Goal: Complete application form: Complete application form

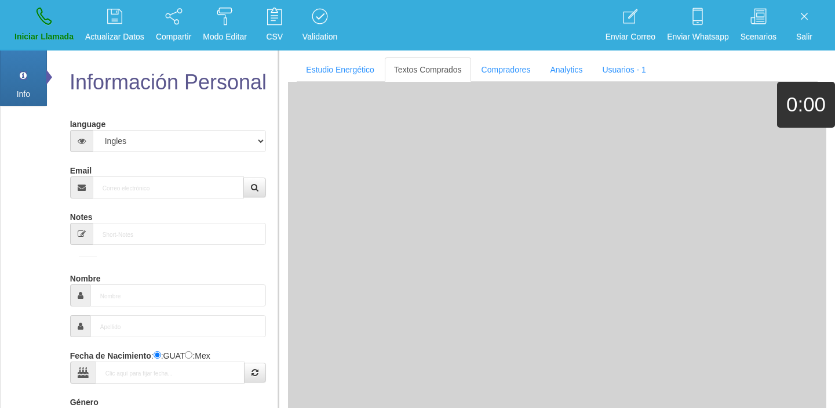
select select "4"
click at [381, 123] on div at bounding box center [557, 277] width 539 height 390
paste input "[EMAIL_ADDRESS][DOMAIN_NAME]"
click at [207, 176] on input "Email" at bounding box center [169, 187] width 152 height 22
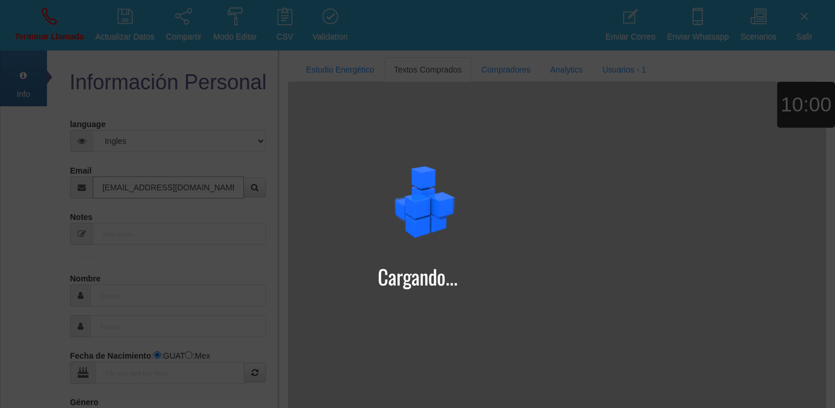
type input "[EMAIL_ADDRESS][DOMAIN_NAME]"
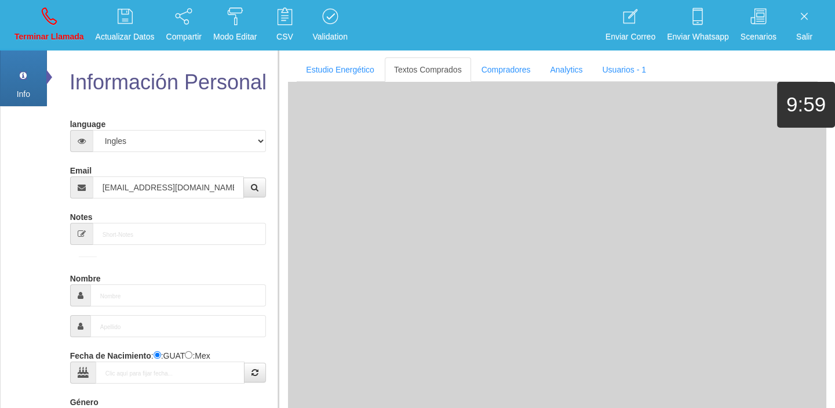
type input "21 Dic 1949"
select select "1"
type input "Excelente Comprador"
type input "[PERSON_NAME]"
select select "1"
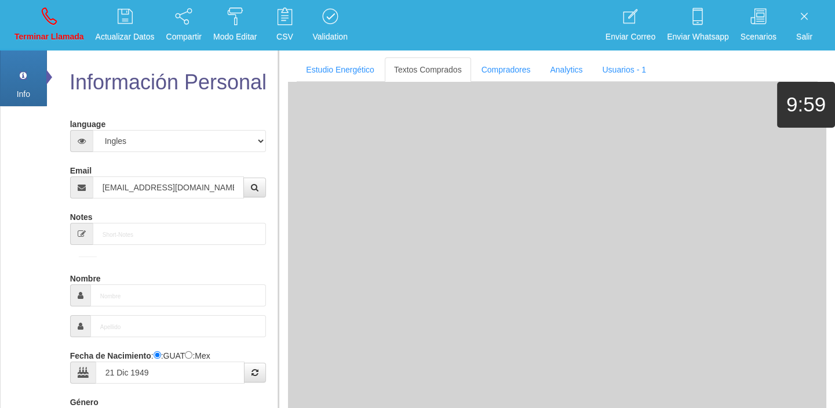
type input "01 55 6302 4399"
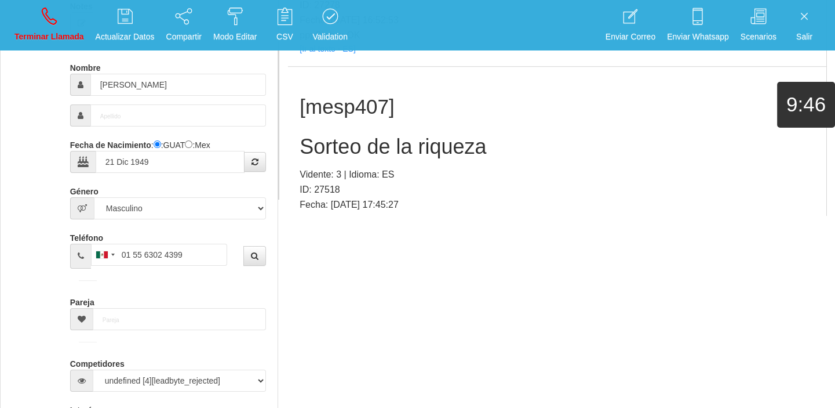
scroll to position [2021, 0]
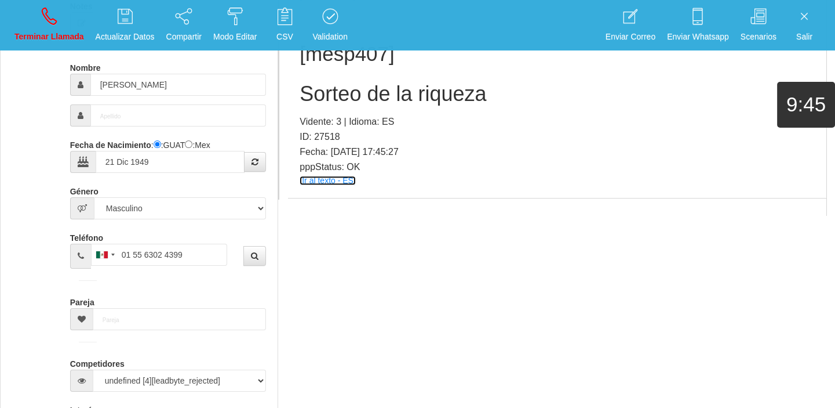
click at [330, 180] on link "[Ir al texto - ES]" at bounding box center [328, 180] width 56 height 9
click at [359, 99] on h2 "Sorteo de la riqueza" at bounding box center [557, 93] width 515 height 23
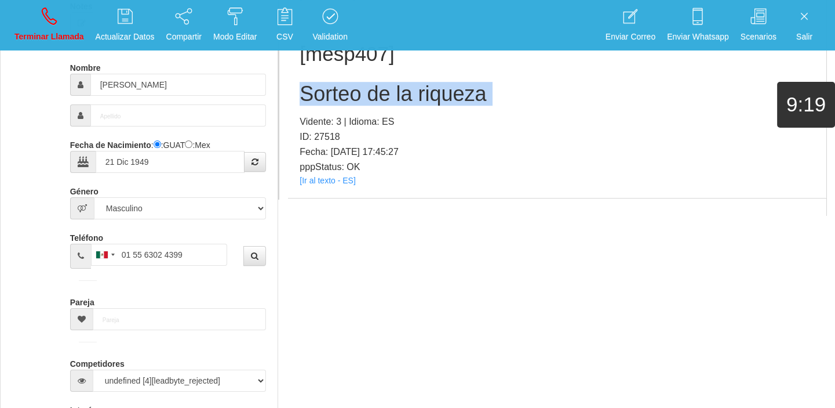
click at [359, 99] on h2 "Sorteo de la riqueza" at bounding box center [557, 93] width 515 height 23
copy h2 "Sorteo de la riqueza"
drag, startPoint x: 61, startPoint y: 45, endPoint x: 468, endPoint y: 59, distance: 407.8
click at [61, 44] on link "Terminar Llamada" at bounding box center [49, 24] width 78 height 43
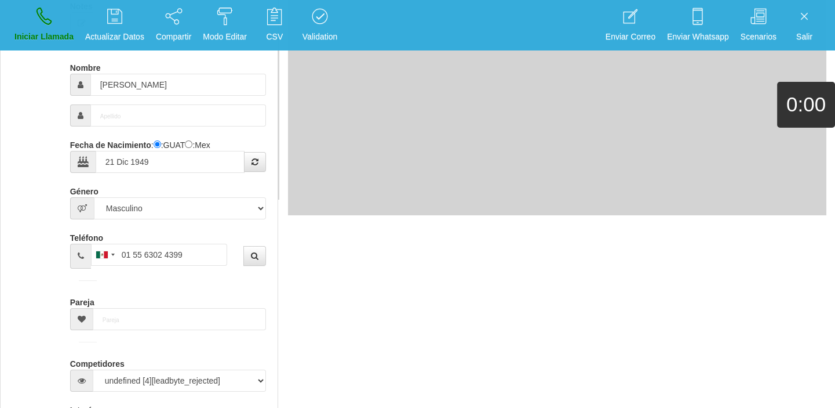
select select "0"
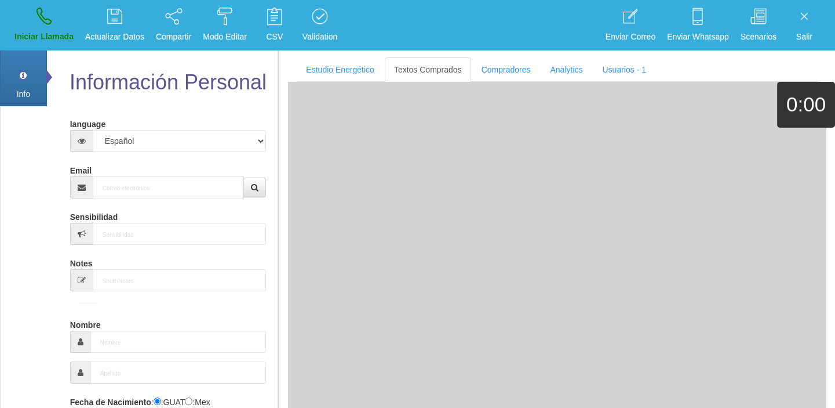
scroll to position [0, 0]
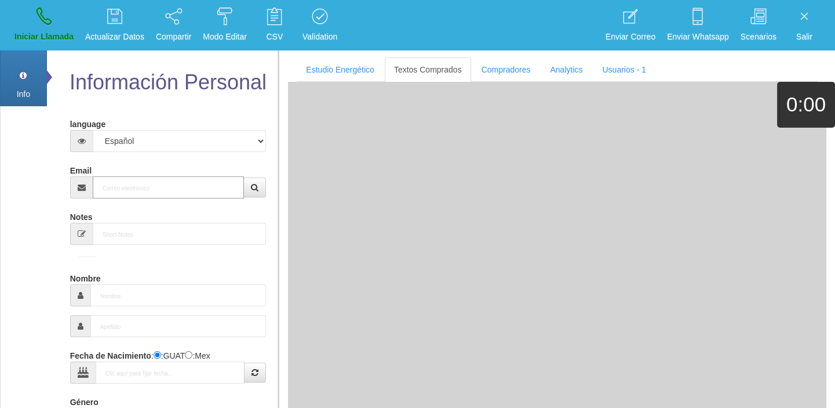
click at [174, 183] on input "Email" at bounding box center [169, 187] width 152 height 22
paste input "[EMAIL_ADDRESS][DOMAIN_NAME]"
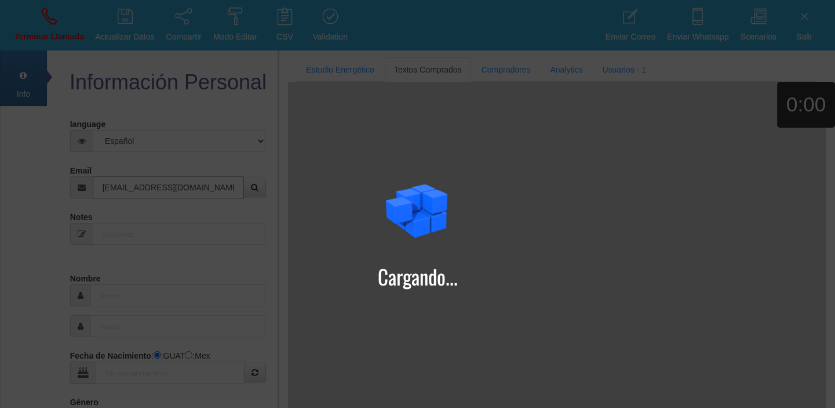
type input "[EMAIL_ADDRESS][DOMAIN_NAME]"
type input "[DATE]"
type input "Aura"
select select "2"
select select "4"
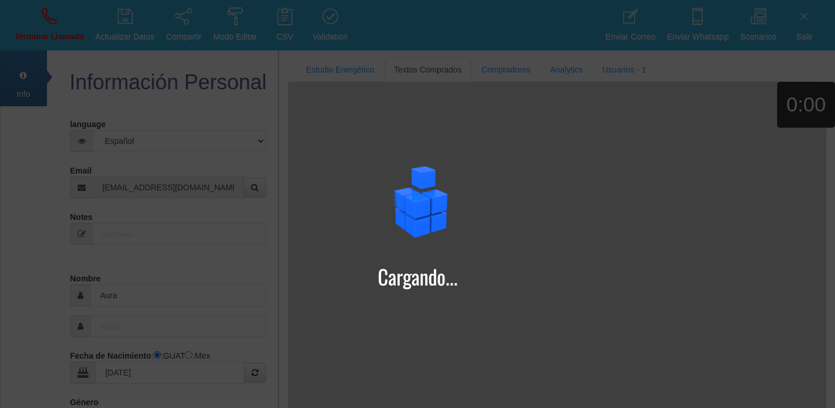
type input "Excelente Comprador"
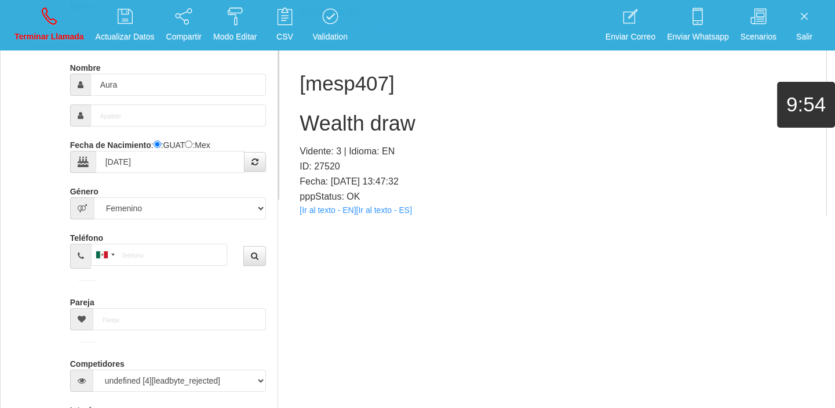
scroll to position [2004, 0]
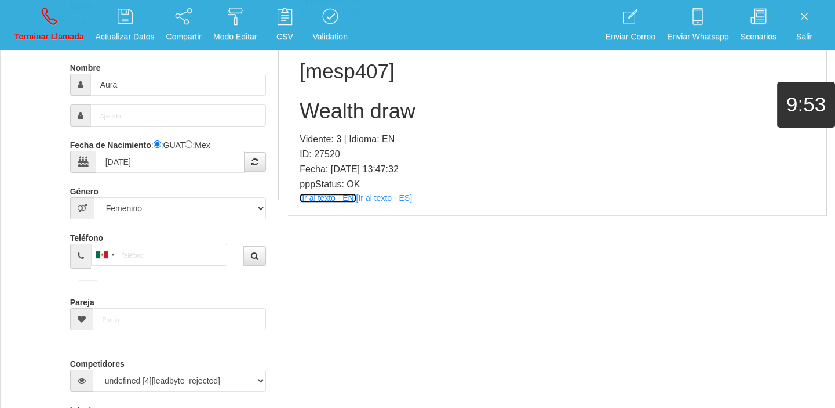
click at [326, 195] on link "[Ir al texto - EN]" at bounding box center [328, 197] width 56 height 9
click at [344, 123] on div "[mesp407] Wealth draw Vidente: 3 | Idioma: EN ID: 27520 Fecha: [DATE] 13:47:32 …" at bounding box center [557, 123] width 539 height 184
click at [342, 121] on h2 "Wealth draw" at bounding box center [557, 111] width 515 height 23
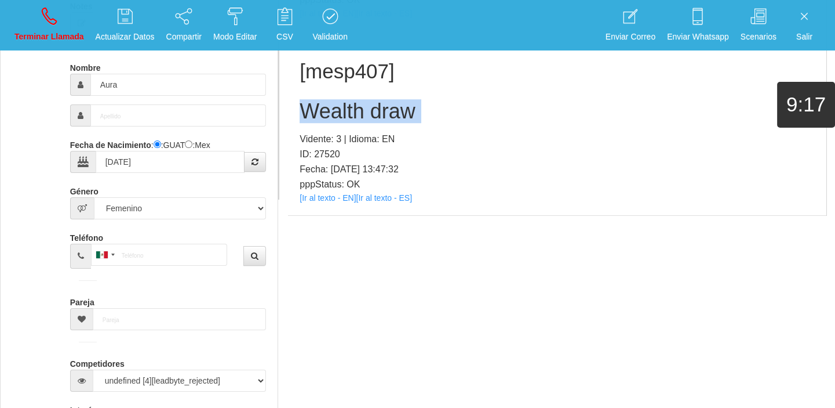
click at [342, 121] on h2 "Wealth draw" at bounding box center [557, 111] width 515 height 23
copy h2 "Wealth draw"
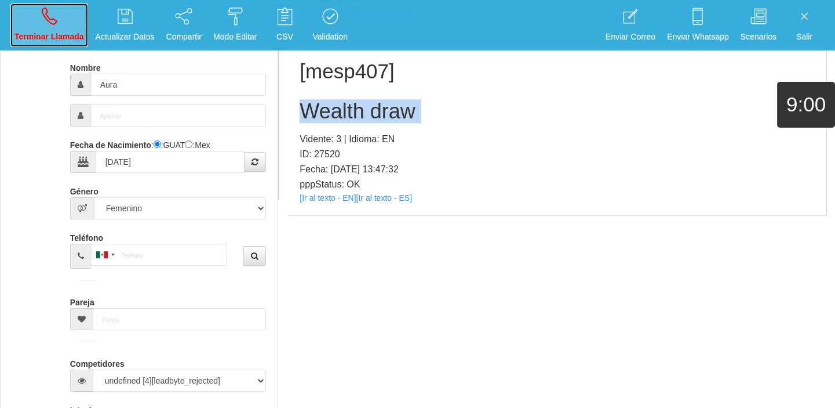
click at [52, 16] on icon at bounding box center [49, 16] width 15 height 19
select select "0"
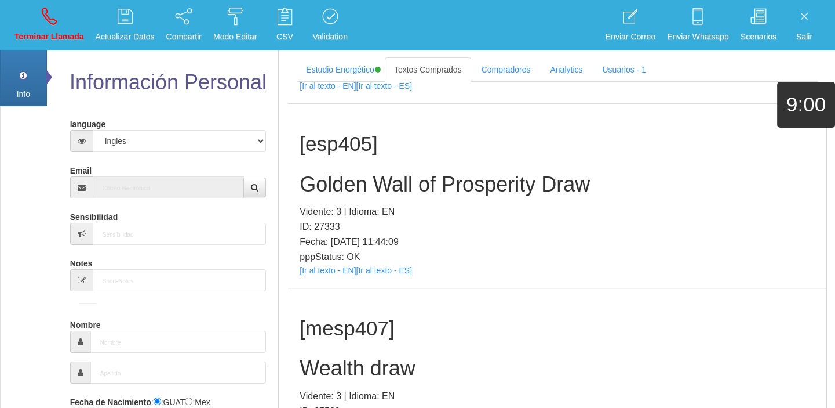
scroll to position [0, 0]
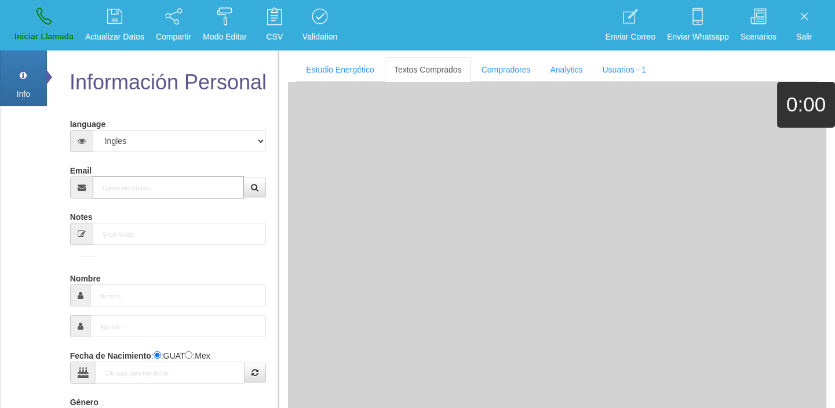
click at [156, 195] on input "Email" at bounding box center [169, 187] width 152 height 22
paste input "[EMAIL_ADDRESS][DOMAIN_NAME]"
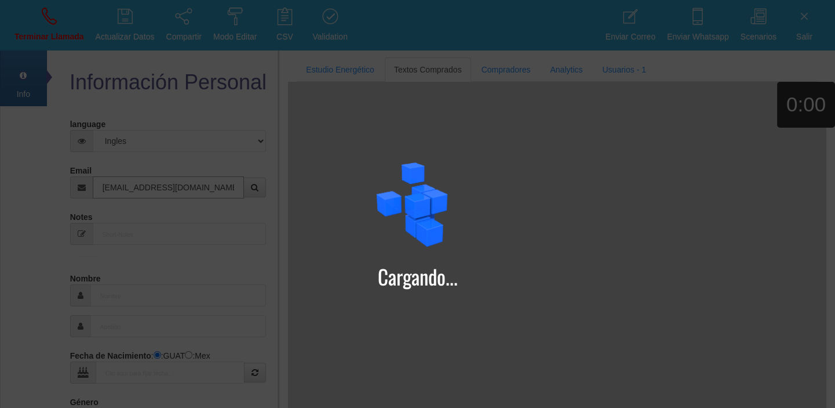
type input "[EMAIL_ADDRESS][DOMAIN_NAME]"
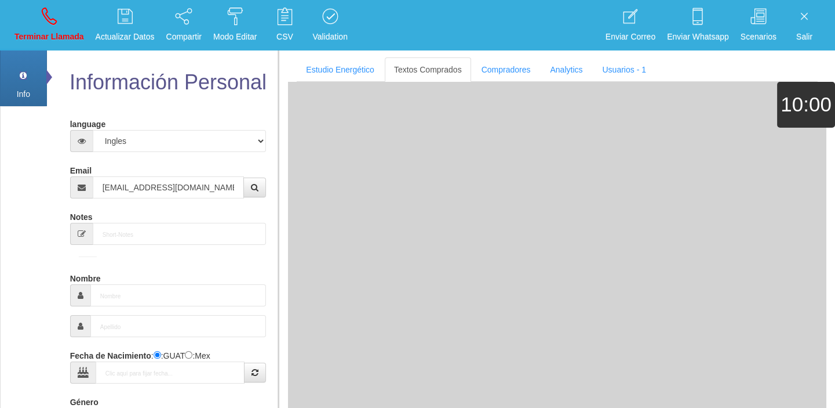
type input "[DATE]"
type input "Comprador bajo"
type input "Sis"
select select "2"
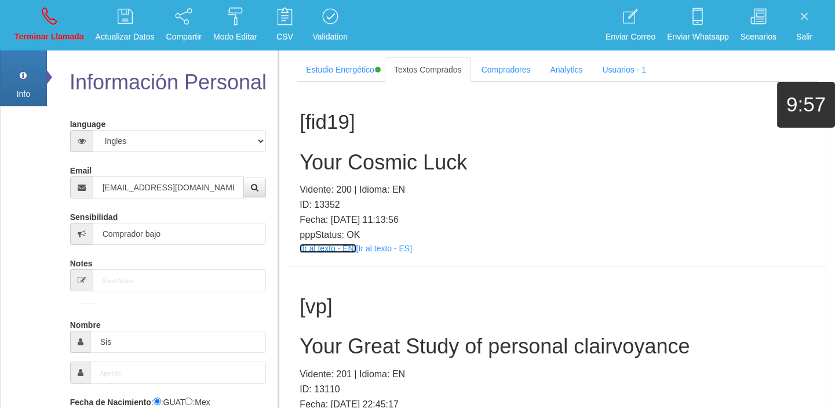
click at [336, 246] on link "[Ir al texto - EN]" at bounding box center [328, 248] width 56 height 9
click at [351, 169] on h2 "Your Cosmic Luck" at bounding box center [557, 162] width 515 height 23
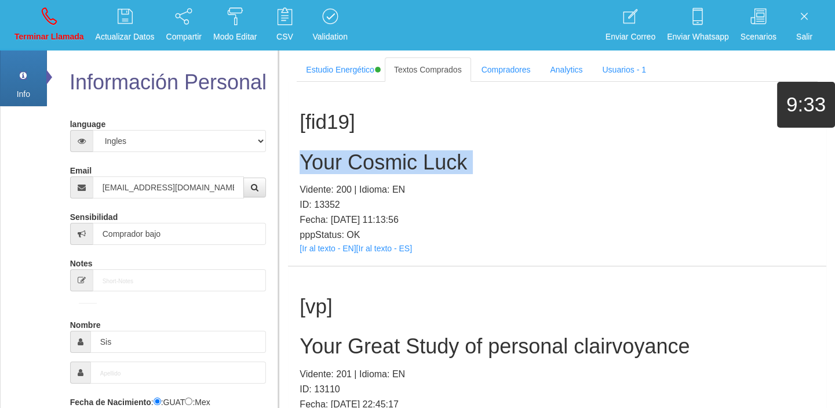
click at [351, 169] on h2 "Your Cosmic Luck" at bounding box center [557, 162] width 515 height 23
copy h2 "Your Cosmic Luck"
click at [30, 27] on link "Terminar Llamada" at bounding box center [49, 24] width 78 height 43
select select "0"
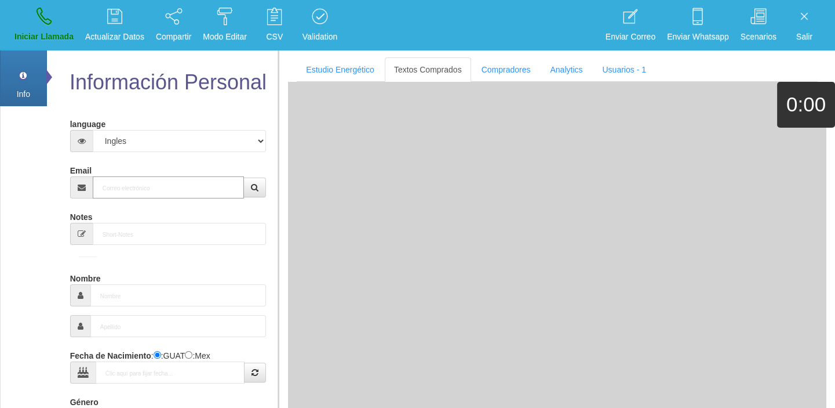
click at [160, 190] on input "Email" at bounding box center [169, 187] width 152 height 22
paste input "[EMAIL_ADDRESS][DOMAIN_NAME]"
type input "[EMAIL_ADDRESS][DOMAIN_NAME]"
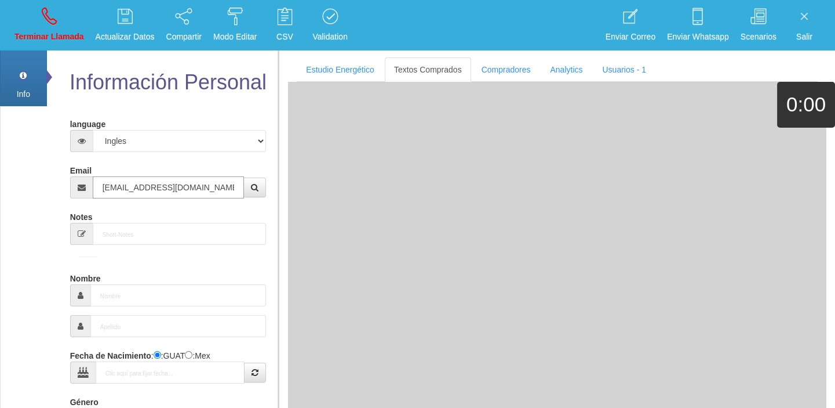
type input "[DATE]"
type input "Buen Comprador"
type input "[PERSON_NAME]"
select select "1"
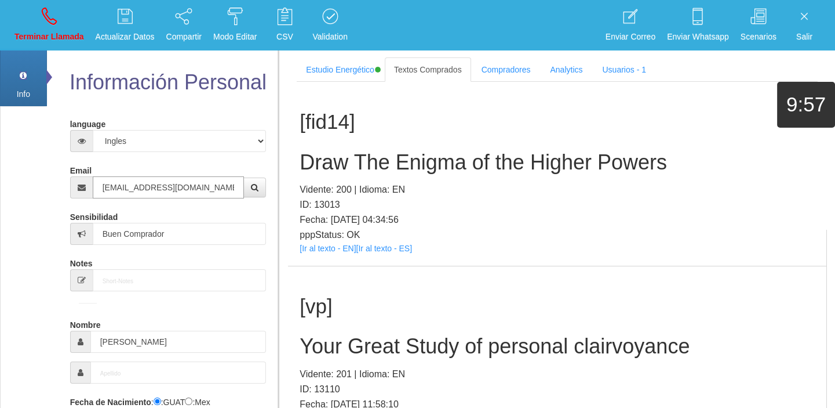
type input "[EMAIL_ADDRESS][DOMAIN_NAME]"
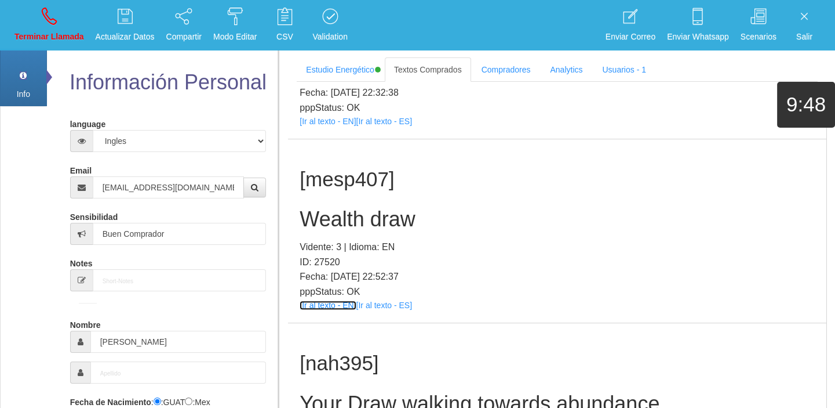
click at [341, 305] on link "[Ir al texto - EN]" at bounding box center [328, 304] width 56 height 9
drag, startPoint x: 335, startPoint y: 234, endPoint x: 326, endPoint y: 228, distance: 10.5
click at [329, 230] on div "[mesp407] Wealth draw Vidente: 3 | Idioma: EN ID: 27520 Fecha: [DATE] 22:52:37 …" at bounding box center [557, 231] width 539 height 184
click at [314, 215] on h2 "Wealth draw" at bounding box center [557, 219] width 515 height 23
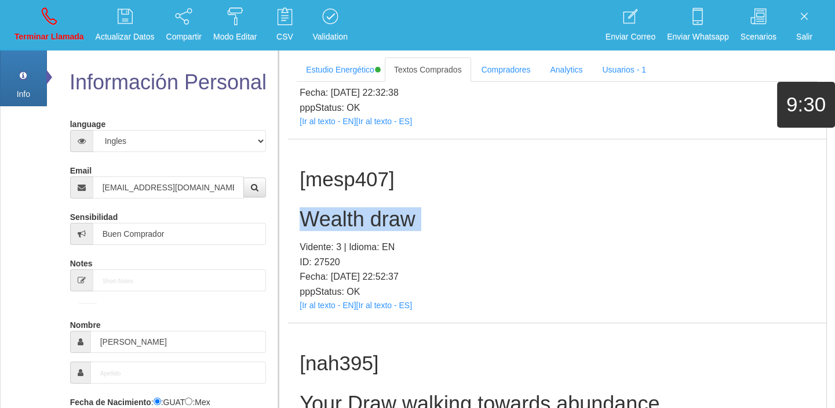
click at [314, 215] on h2 "Wealth draw" at bounding box center [557, 219] width 515 height 23
copy h2 "Wealth draw"
click at [47, 21] on icon at bounding box center [49, 16] width 15 height 19
select select "0"
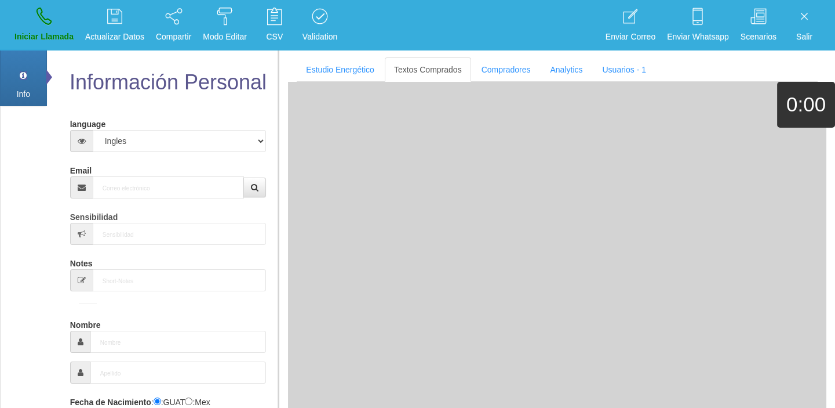
scroll to position [0, 0]
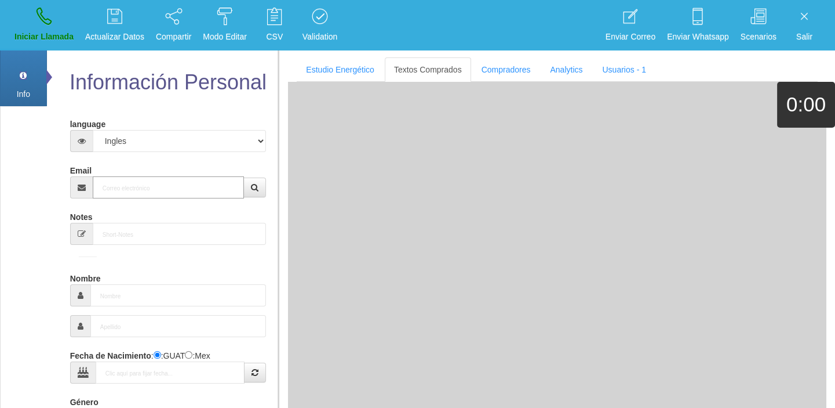
click at [154, 176] on input "Email" at bounding box center [169, 187] width 152 height 22
paste input "[EMAIL_ADDRESS][DOMAIN_NAME]"
type input "[EMAIL_ADDRESS][DOMAIN_NAME]"
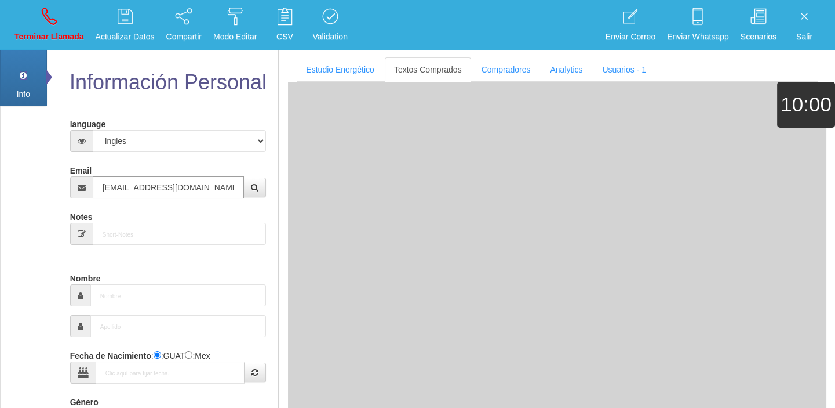
type input "[DATE]"
type input "Comprador bajo"
type input "[PERSON_NAME]"
select select "2"
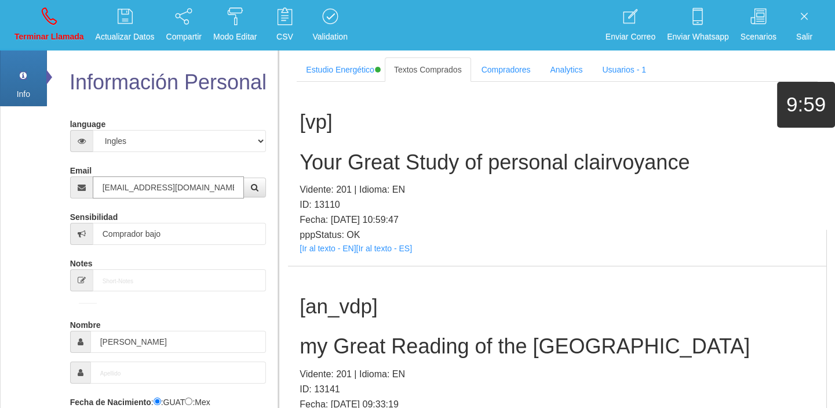
type input "[EMAIL_ADDRESS][DOMAIN_NAME]"
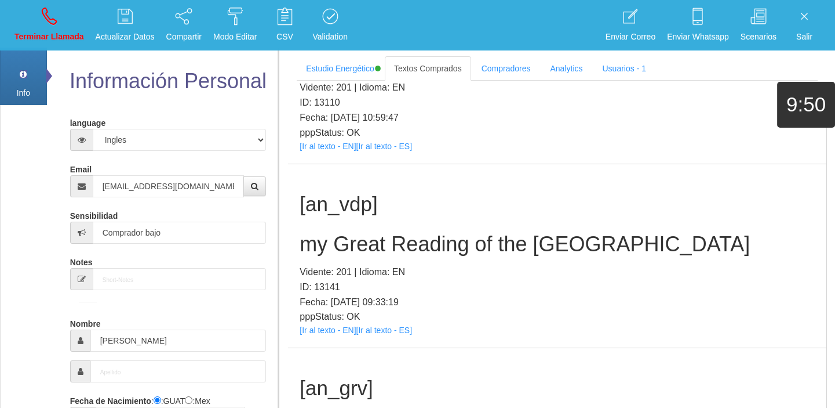
scroll to position [158, 0]
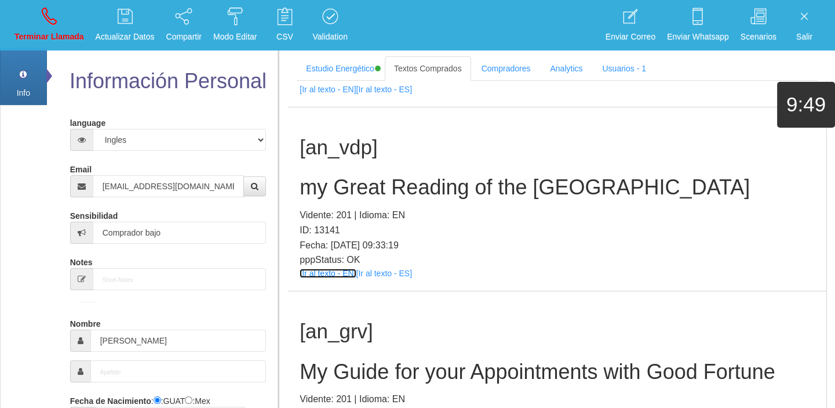
click at [312, 269] on link "[Ir al texto - EN]" at bounding box center [328, 272] width 56 height 9
click at [342, 185] on h2 "my Great Reading of the [GEOGRAPHIC_DATA]" at bounding box center [557, 187] width 515 height 23
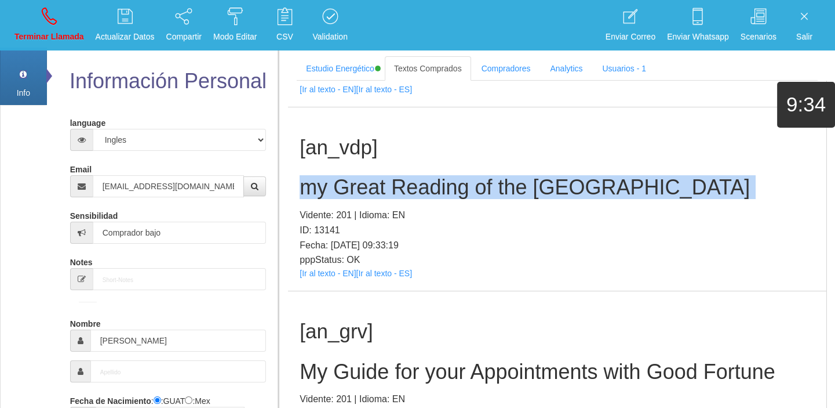
click at [342, 185] on h2 "my Great Reading of the [GEOGRAPHIC_DATA]" at bounding box center [557, 187] width 515 height 23
copy h2 "my Great Reading of the [GEOGRAPHIC_DATA]"
click at [37, 28] on link "Terminar Llamada" at bounding box center [49, 24] width 78 height 43
select select "0"
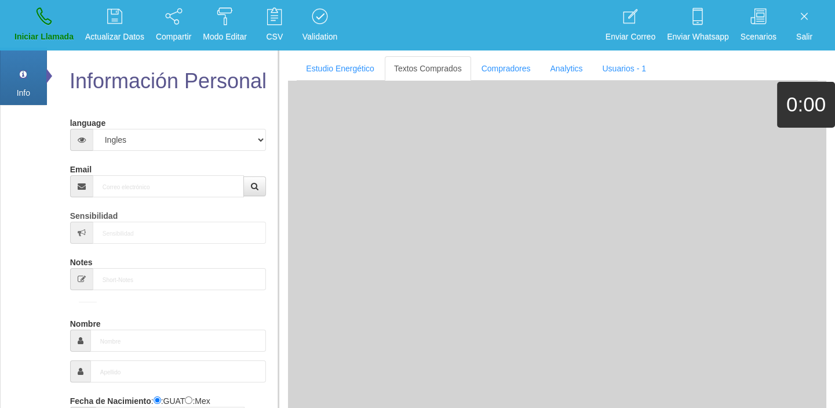
scroll to position [0, 0]
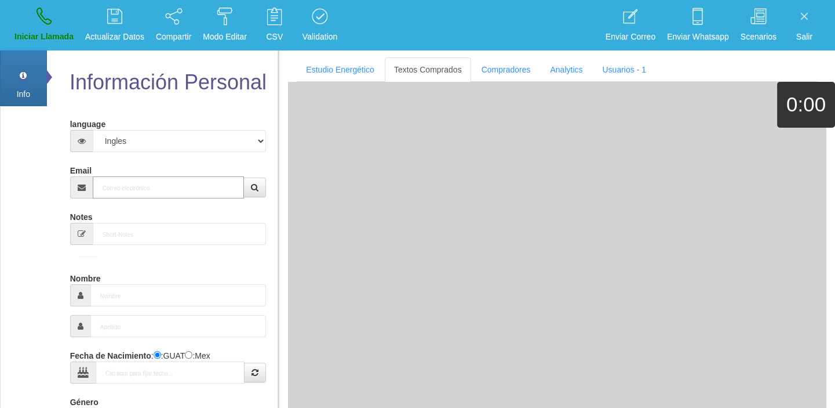
click at [135, 186] on input "Email" at bounding box center [169, 187] width 152 height 22
paste input "[EMAIL_ADDRESS][DOMAIN_NAME]"
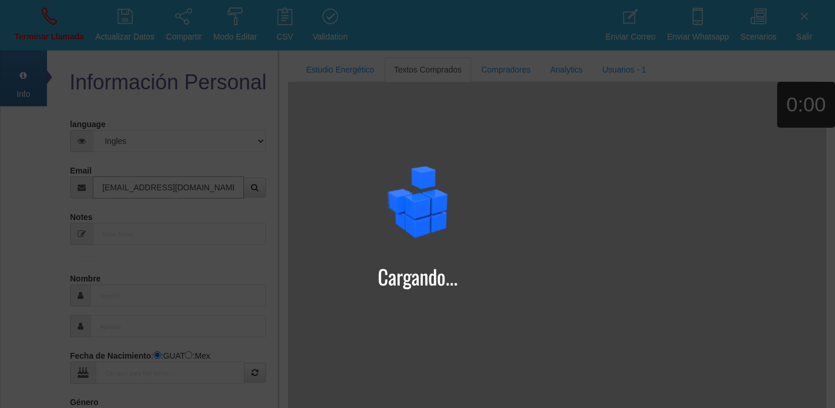
type input "[EMAIL_ADDRESS][DOMAIN_NAME]"
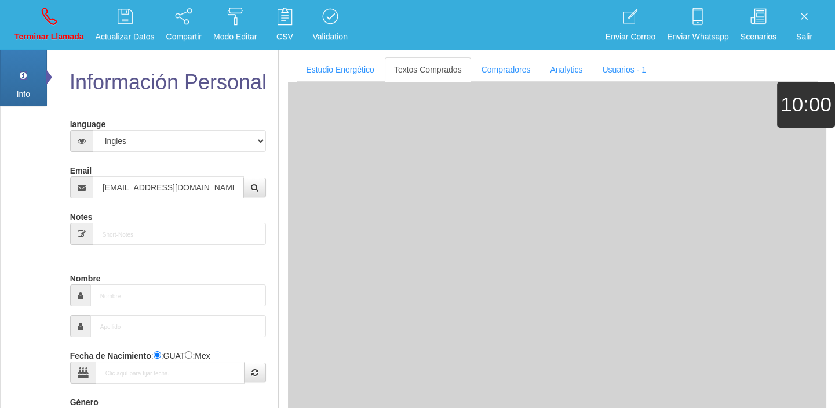
type input "[DATE]"
type input "Comprador bajo"
type input "Bill"
select select "1"
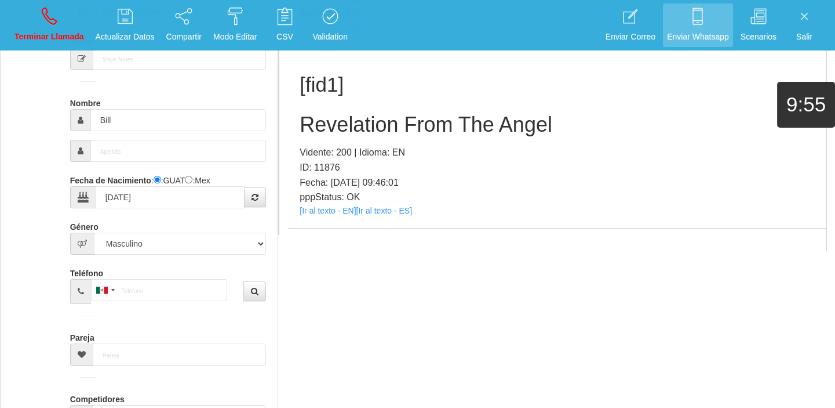
scroll to position [162, 0]
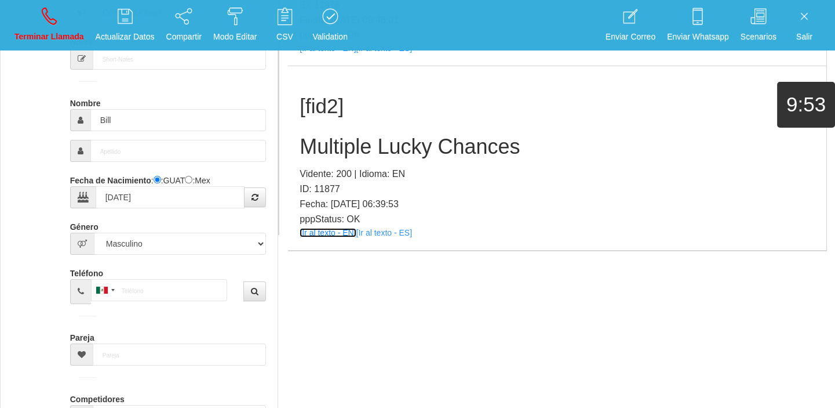
click at [322, 231] on link "[Ir al texto - EN]" at bounding box center [328, 232] width 56 height 9
click at [339, 147] on h2 "Multiple Lucky Chances" at bounding box center [557, 146] width 515 height 23
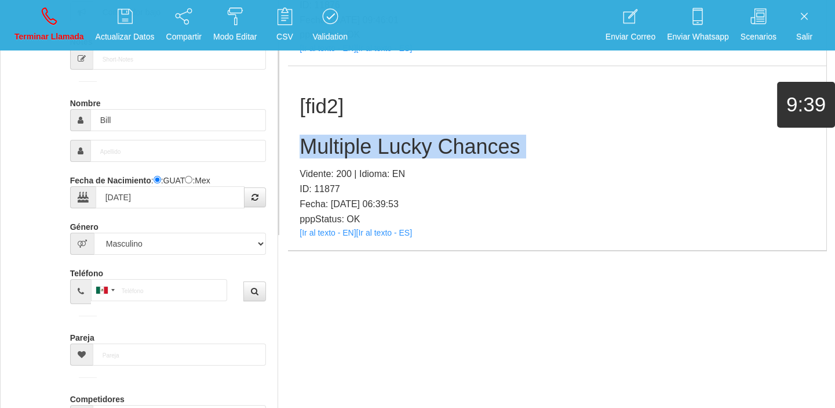
click at [339, 147] on h2 "Multiple Lucky Chances" at bounding box center [557, 146] width 515 height 23
copy h2 "Multiple Lucky Chances"
drag, startPoint x: 52, startPoint y: 27, endPoint x: 100, endPoint y: 110, distance: 96.2
click at [52, 27] on link "Terminar Llamada" at bounding box center [49, 24] width 78 height 43
select select "0"
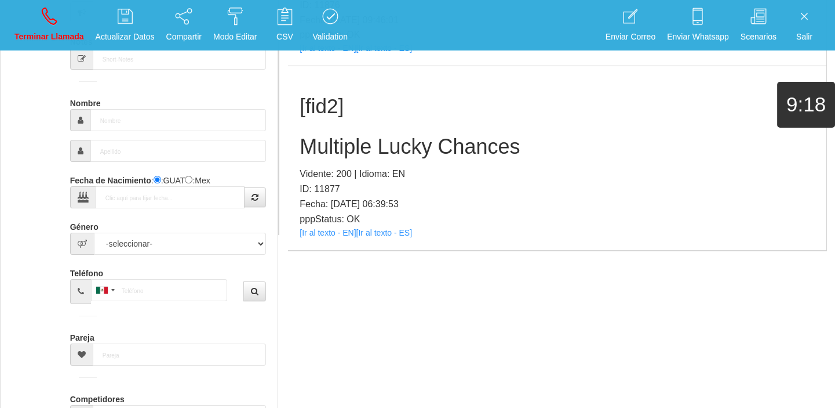
scroll to position [0, 0]
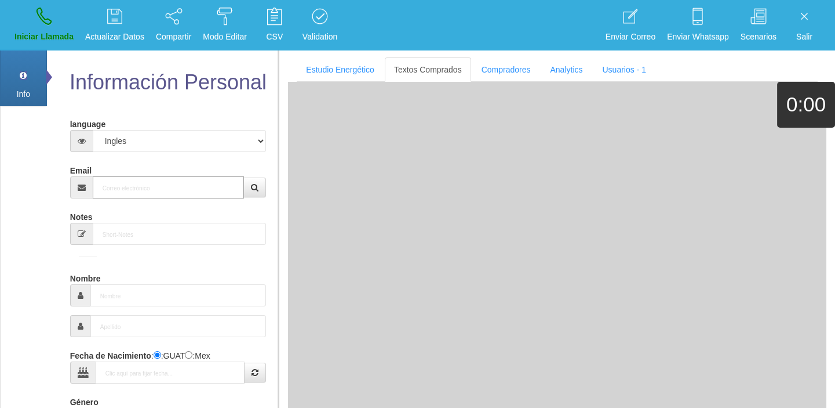
click at [152, 188] on input "Email" at bounding box center [169, 187] width 152 height 22
paste input "[EMAIL_ADDRESS][DOMAIN_NAME]"
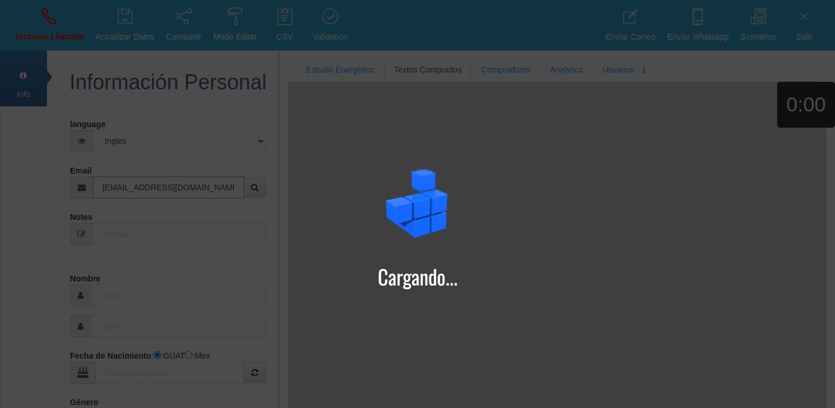
type input "[EMAIL_ADDRESS][DOMAIN_NAME]"
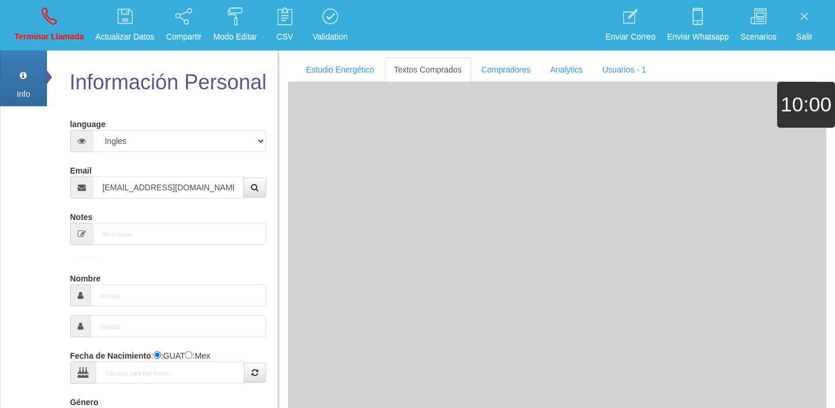
type input "18 Mayo 1957"
type input "Comprador simple"
type input "[PERSON_NAME]"
select select "2"
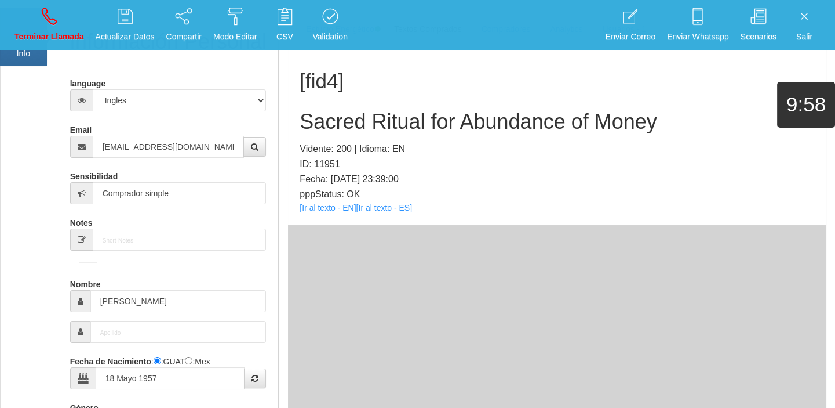
scroll to position [52, 0]
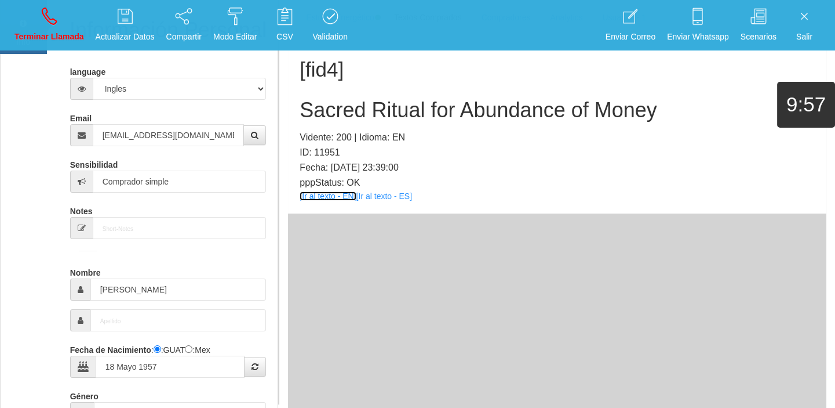
click at [346, 194] on link "[Ir al texto - EN]" at bounding box center [328, 195] width 56 height 9
click at [365, 110] on h2 "Sacred Ritual for Abundance of Money" at bounding box center [557, 110] width 515 height 23
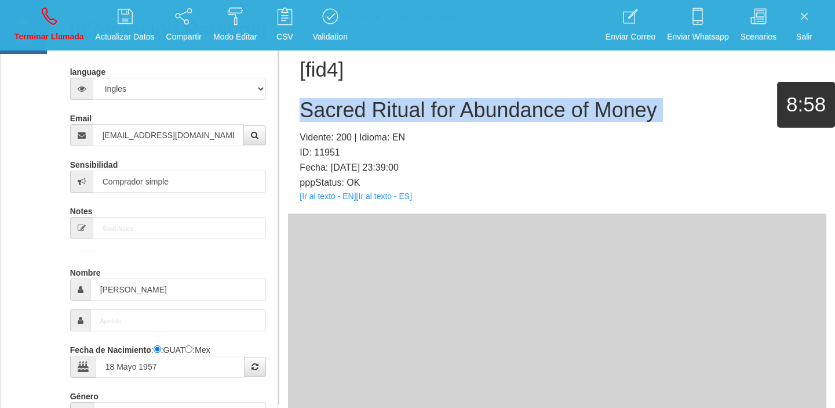
click at [365, 110] on h2 "Sacred Ritual for Abundance of Money" at bounding box center [557, 110] width 515 height 23
copy h2 "Sacred Ritual for Abundance of Money"
click at [60, 12] on link "Terminar Llamada" at bounding box center [49, 24] width 78 height 43
select select "0"
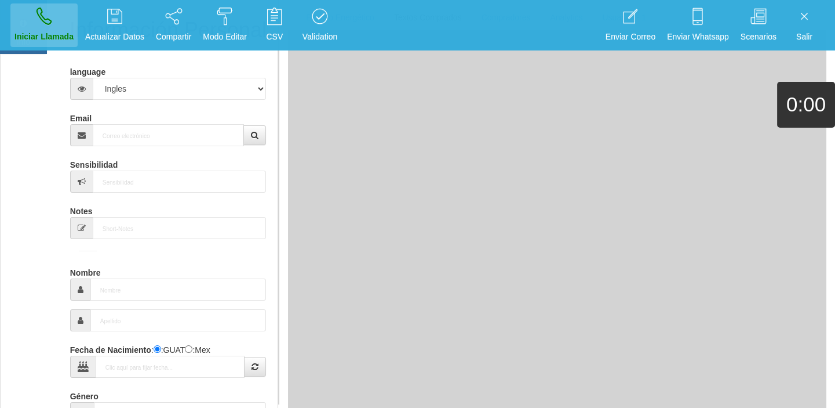
scroll to position [0, 0]
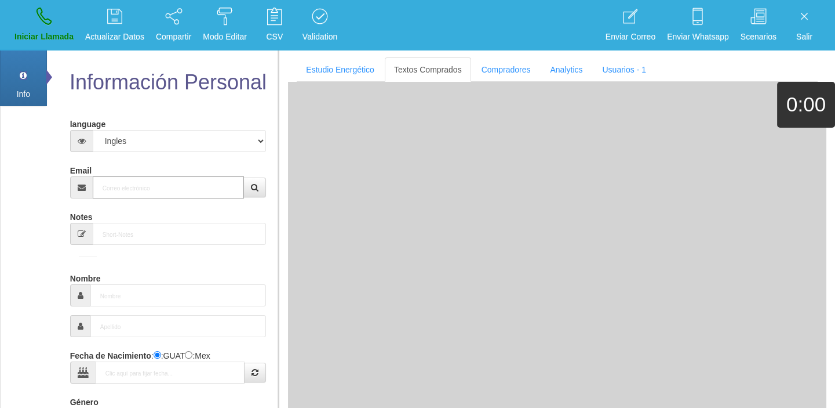
paste input "[EMAIL_ADDRESS][DOMAIN_NAME]"
type input "[EMAIL_ADDRESS][DOMAIN_NAME]"
click at [153, 195] on input "[EMAIL_ADDRESS][DOMAIN_NAME]" at bounding box center [169, 187] width 152 height 22
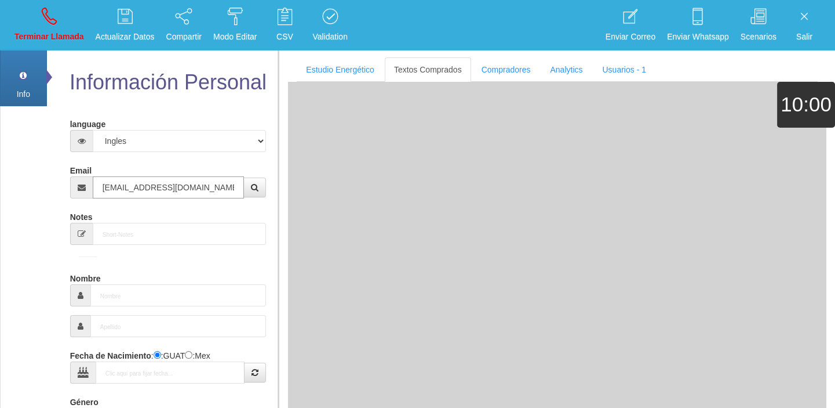
type input "[DATE]"
type input "Comprador bajo"
type input "[PERSON_NAME]"
select select "2"
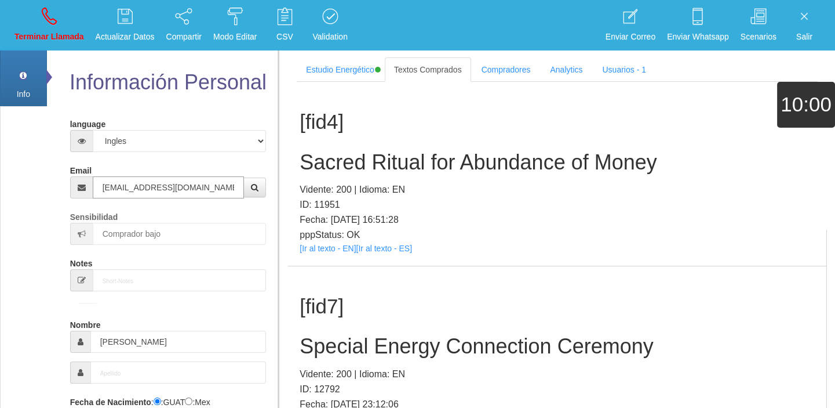
type input "[EMAIL_ADDRESS][DOMAIN_NAME]"
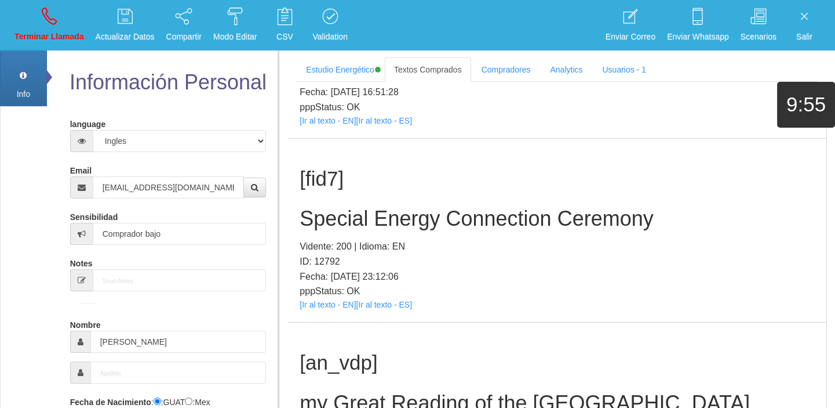
scroll to position [158, 0]
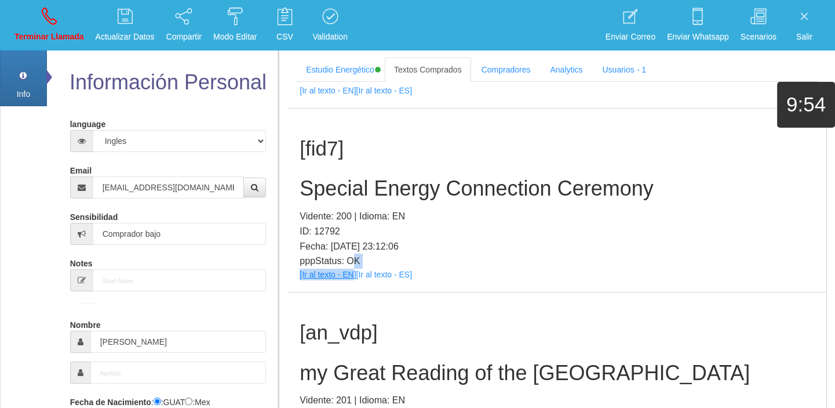
drag, startPoint x: 354, startPoint y: 267, endPoint x: 348, endPoint y: 270, distance: 6.8
click at [352, 268] on div "[fid7] Special Energy Connection Ceremony Vidente: 200 | Idioma: EN ID: 12792 F…" at bounding box center [557, 200] width 539 height 184
click at [348, 271] on link "[Ir al texto - EN]" at bounding box center [328, 274] width 56 height 9
click at [326, 180] on h2 "Special Energy Connection Ceremony" at bounding box center [557, 188] width 515 height 23
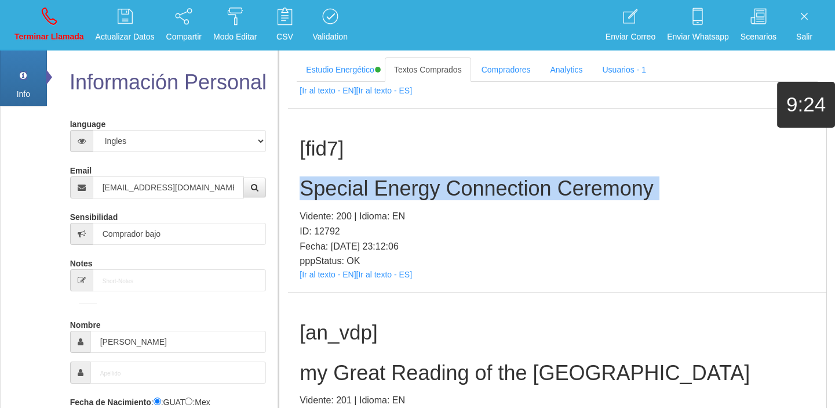
click at [326, 180] on h2 "Special Energy Connection Ceremony" at bounding box center [557, 188] width 515 height 23
copy h2 "Special Energy Connection Ceremony"
click at [71, 35] on p "Terminar Llamada" at bounding box center [49, 36] width 70 height 13
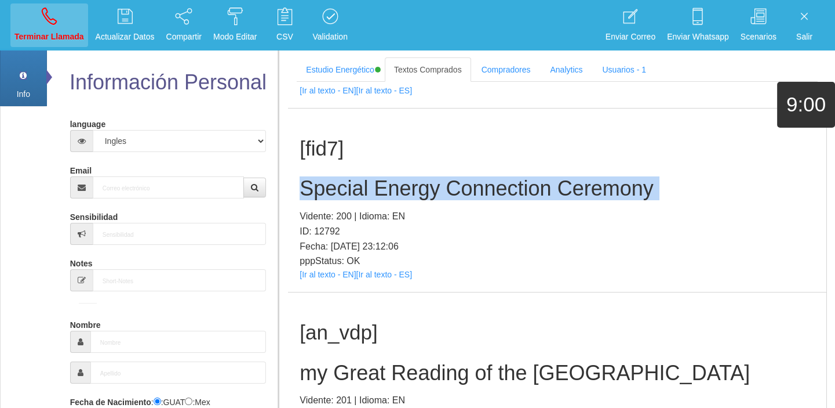
select select "0"
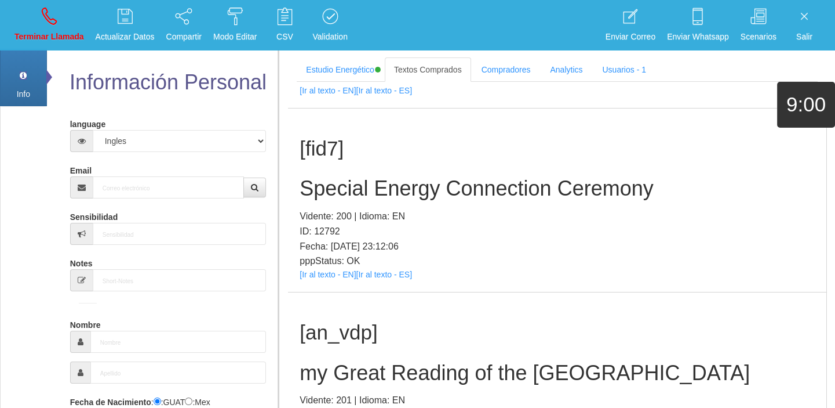
scroll to position [0, 0]
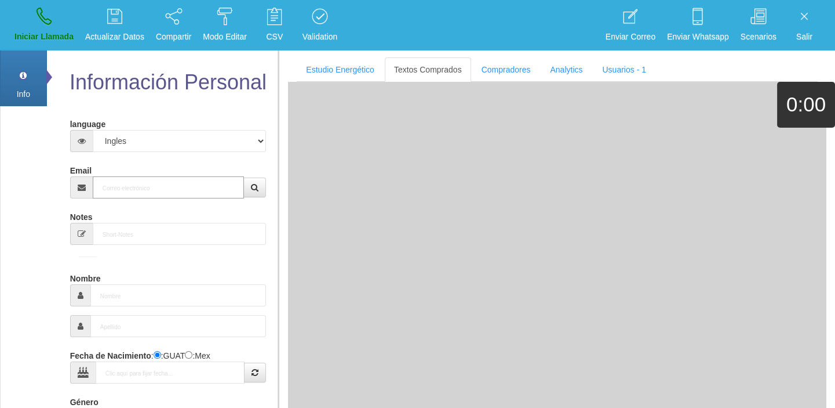
click at [169, 186] on input "Email" at bounding box center [169, 187] width 152 height 22
paste input "[EMAIL_ADDRESS][DOMAIN_NAME]"
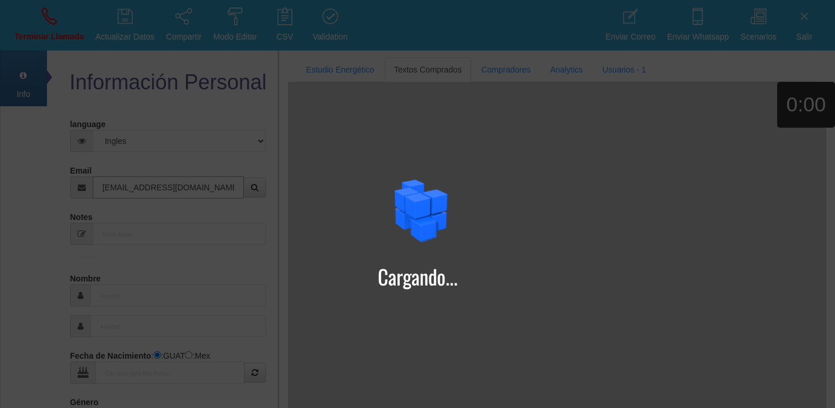
type input "[EMAIL_ADDRESS][DOMAIN_NAME]"
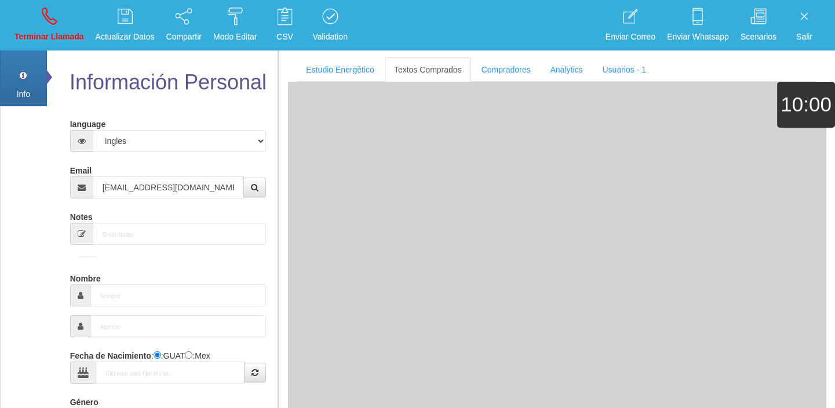
type input "24 Dic 1954"
select select "1"
type input "Comprador bajo"
type input "Delfín"
select select "1"
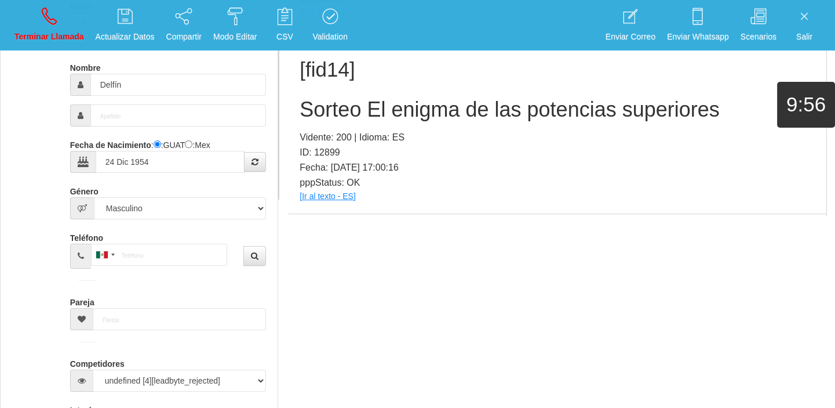
scroll to position [364, 0]
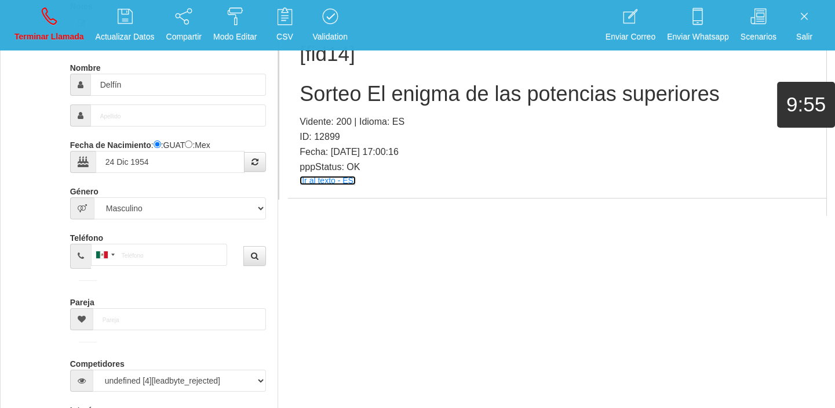
click at [339, 180] on link "[Ir al texto - ES]" at bounding box center [328, 180] width 56 height 9
click at [373, 89] on h2 "Sorteo El enigma de las potencias superiores" at bounding box center [557, 93] width 515 height 23
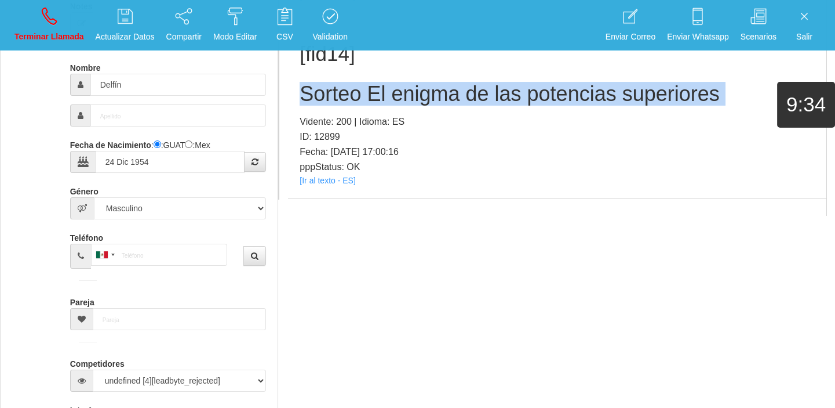
click at [373, 89] on h2 "Sorteo El enigma de las potencias superiores" at bounding box center [557, 93] width 515 height 23
copy h2 "Sorteo El enigma de las potencias superiores"
click at [73, 23] on link "Terminar Llamada" at bounding box center [49, 24] width 78 height 43
select select "0"
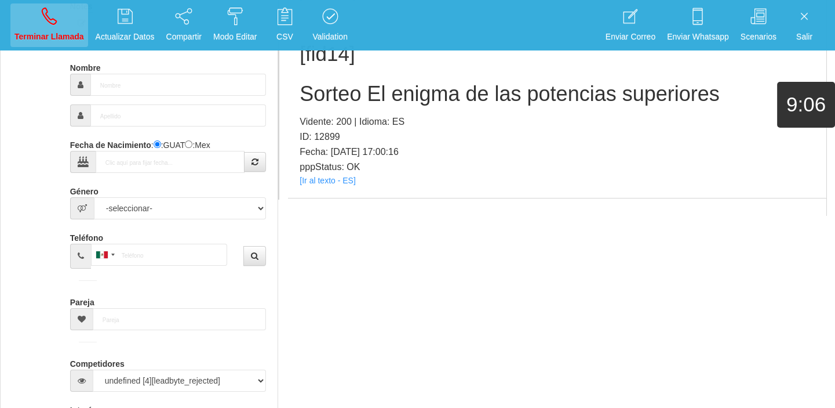
scroll to position [0, 0]
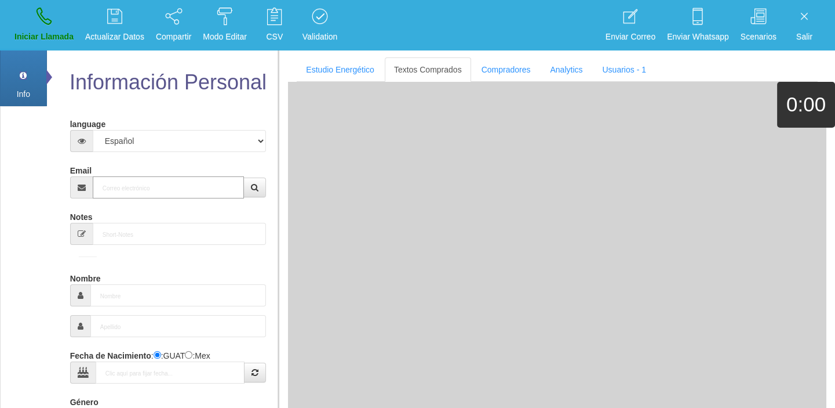
click at [133, 192] on input "Email" at bounding box center [169, 187] width 152 height 22
paste input "[EMAIL_ADDRESS][DOMAIN_NAME]"
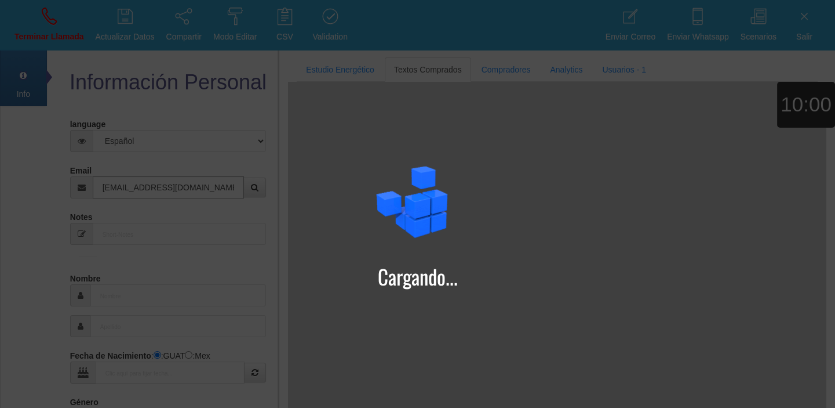
type input "[EMAIL_ADDRESS][DOMAIN_NAME]"
type input "[DATE]"
type input "[PERSON_NAME]+Antonio+"
type input "Excelente Comprador"
select select "1"
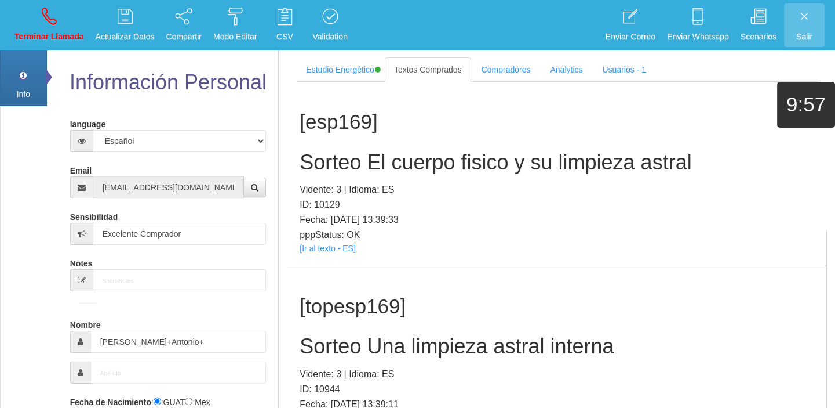
scroll to position [221, 0]
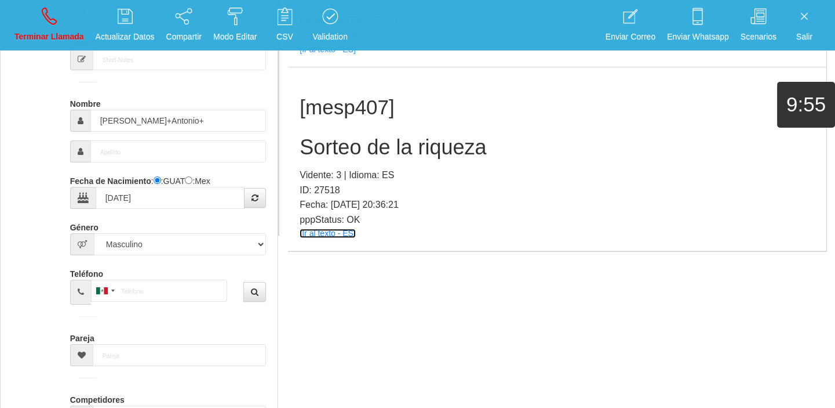
click at [318, 235] on link "[Ir al texto - ES]" at bounding box center [328, 232] width 56 height 9
click at [281, 160] on section "Estudio Energético Realizar Pago Textos Comprados Compradores Analytics Usuario…" at bounding box center [556, 32] width 557 height 408
click at [309, 139] on h2 "Sorteo de la riqueza" at bounding box center [557, 147] width 515 height 23
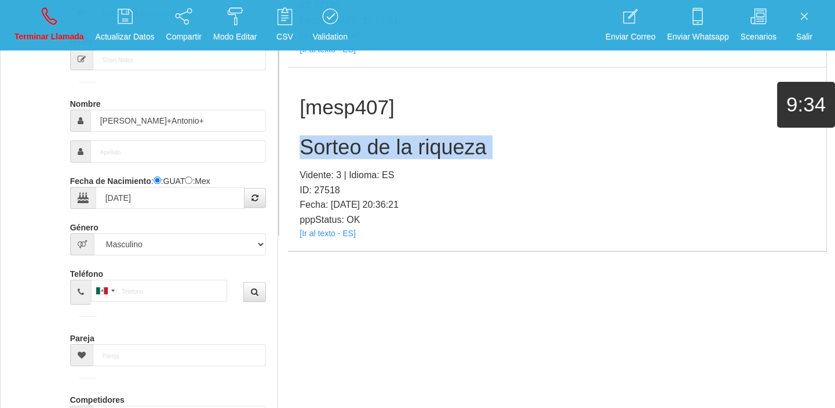
click at [309, 139] on h2 "Sorteo de la riqueza" at bounding box center [557, 147] width 515 height 23
copy h2 "Sorteo de la riqueza"
click at [42, 41] on p "Terminar Llamada" at bounding box center [49, 36] width 70 height 13
select select "0"
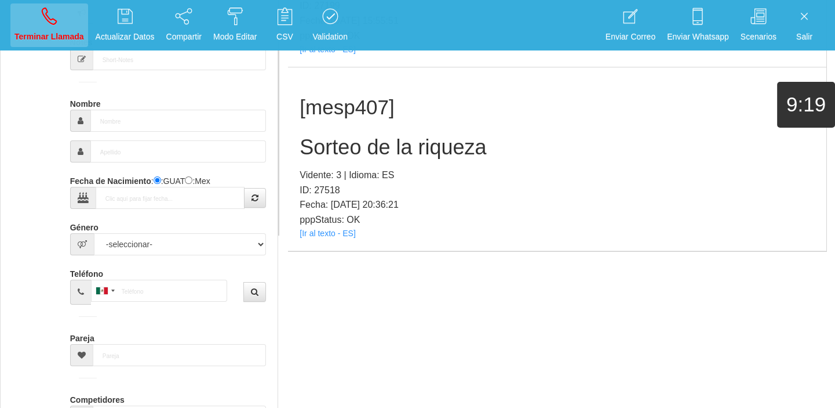
scroll to position [0, 0]
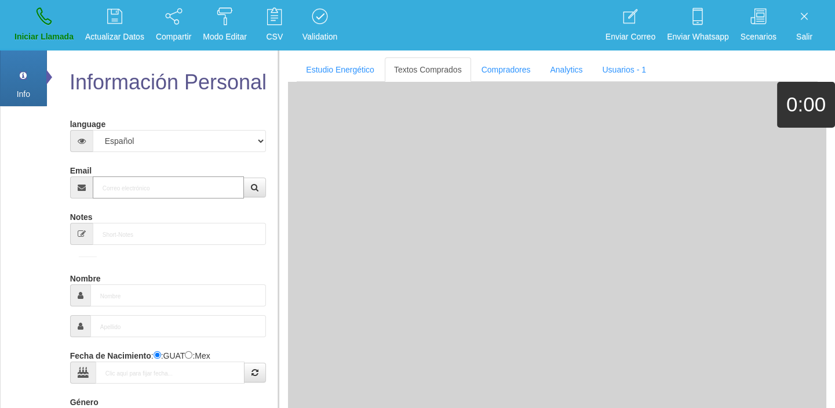
paste input "[EMAIL_ADDRESS][DOMAIN_NAME]"
click at [133, 194] on input "[EMAIL_ADDRESS][DOMAIN_NAME]" at bounding box center [169, 187] width 152 height 22
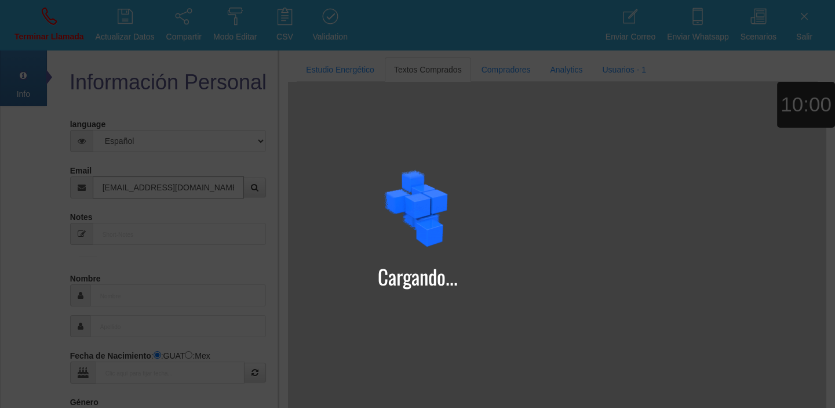
type input "[EMAIL_ADDRESS][DOMAIN_NAME]"
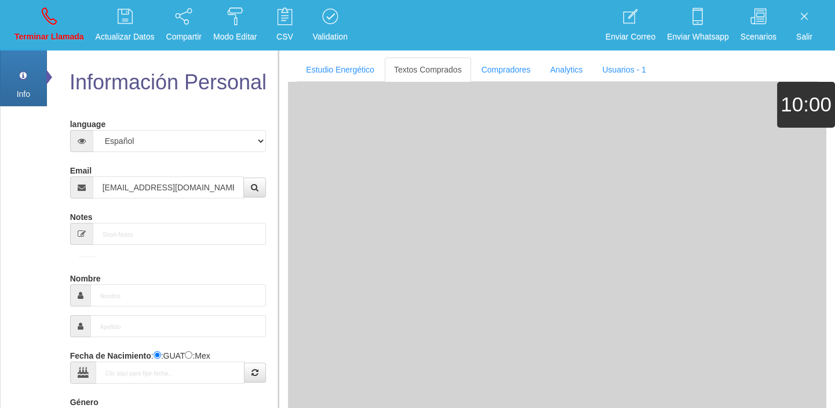
type input "24 Dic 1954"
type input "Comprador bajo"
type input "Delfín"
select select "1"
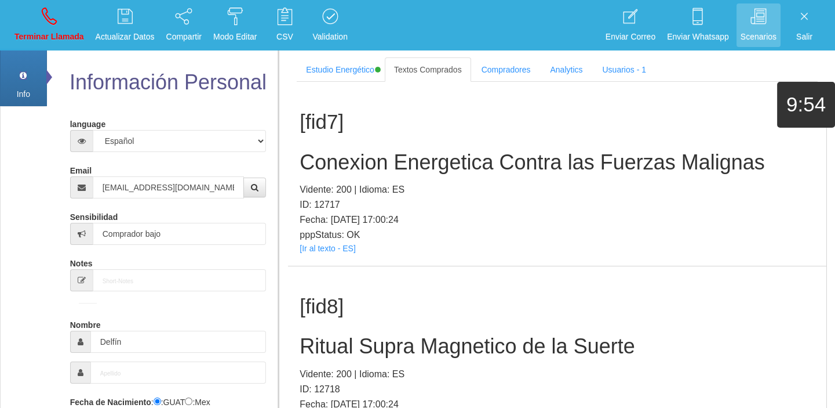
scroll to position [311, 0]
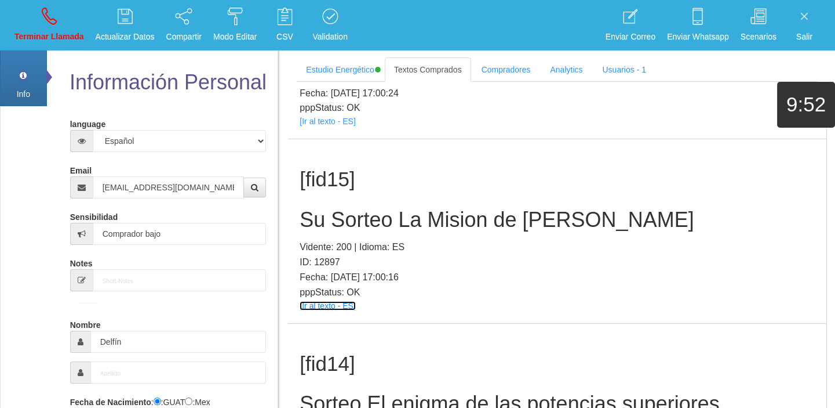
click at [333, 307] on link "[Ir al texto - ES]" at bounding box center [328, 305] width 56 height 9
click at [339, 204] on div "[fid15] Su Sorteo La Mision de [PERSON_NAME]: 200 | Idioma: ES ID: 12897 Fecha:…" at bounding box center [557, 231] width 539 height 184
click at [338, 204] on div "[fid15] Su Sorteo La Mision de [PERSON_NAME]: 200 | Idioma: ES ID: 12897 Fecha:…" at bounding box center [557, 231] width 539 height 184
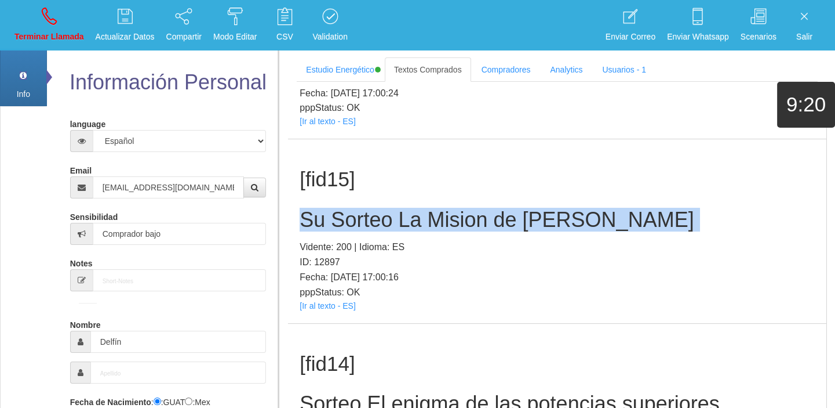
click at [338, 204] on div "[fid15] Su Sorteo La Mision de [PERSON_NAME]: 200 | Idioma: ES ID: 12897 Fecha:…" at bounding box center [557, 231] width 539 height 184
click at [54, 18] on icon at bounding box center [49, 16] width 15 height 19
select select "0"
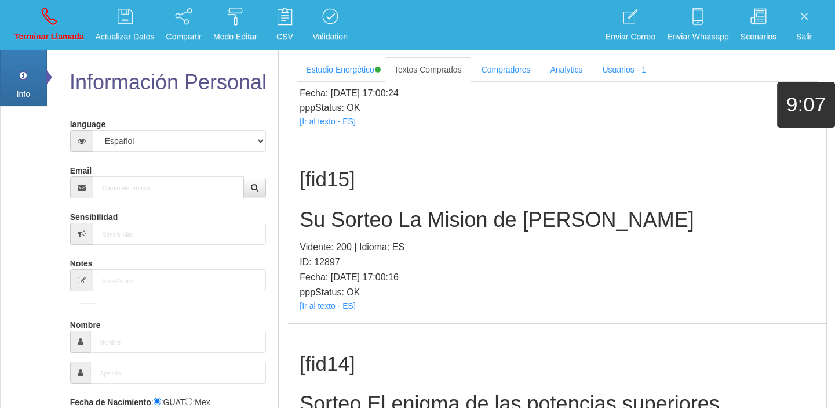
scroll to position [0, 0]
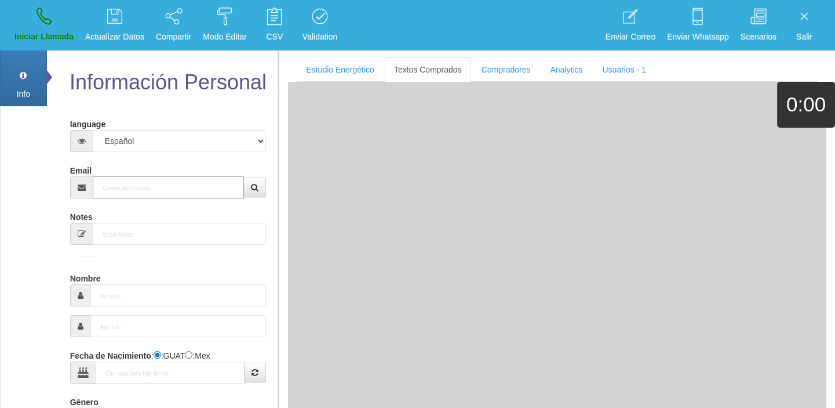
paste input "[EMAIL_ADDRESS][DOMAIN_NAME]"
type input "[EMAIL_ADDRESS][DOMAIN_NAME]"
click at [129, 183] on input "[EMAIL_ADDRESS][DOMAIN_NAME]" at bounding box center [169, 187] width 152 height 22
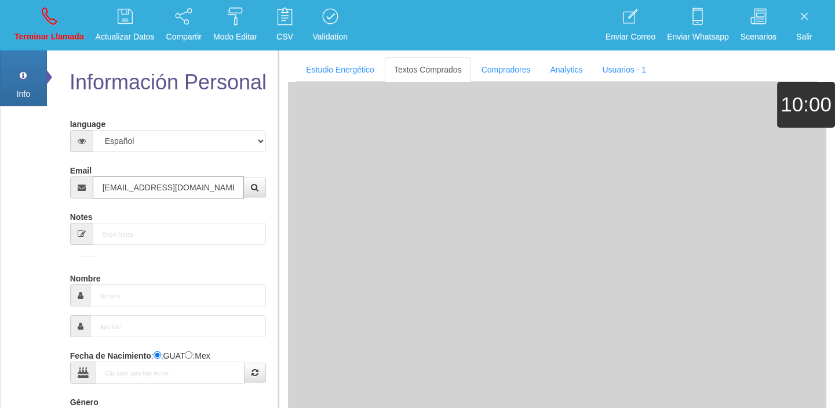
type input "[DATE]"
type input "Excelente Comprador"
type input "[PERSON_NAME]"
select select "1"
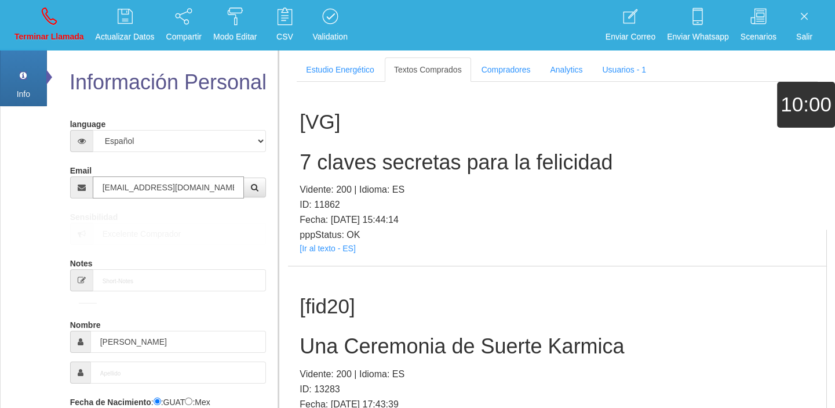
type input "[EMAIL_ADDRESS][DOMAIN_NAME]"
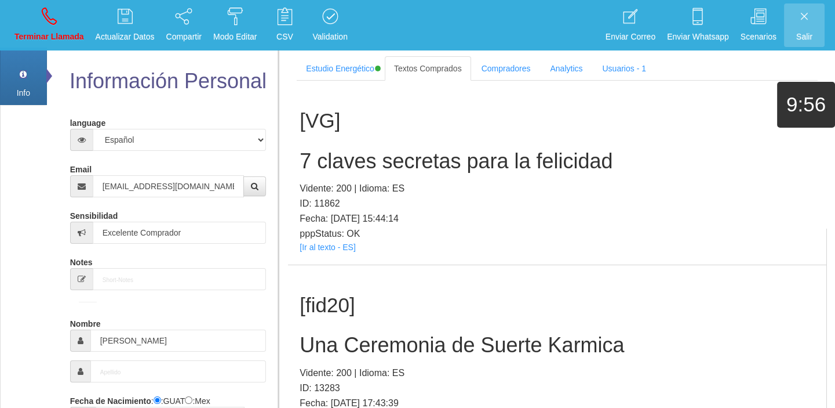
scroll to position [495, 0]
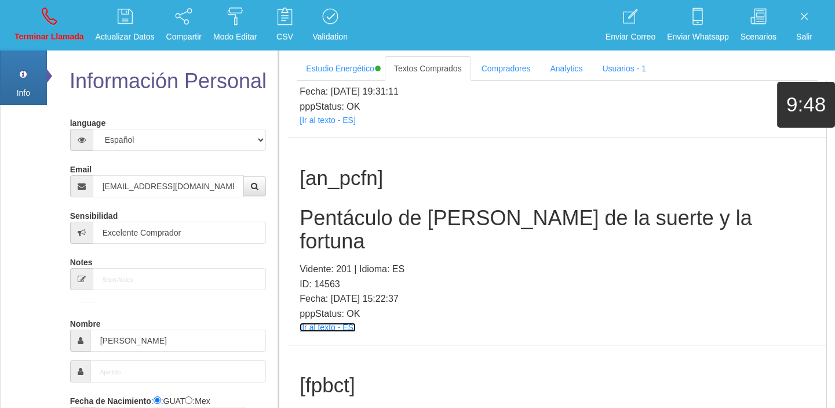
click at [338, 322] on link "[Ir al texto - ES]" at bounding box center [328, 326] width 56 height 9
click at [366, 208] on h2 "Pentáculo de [PERSON_NAME] de la suerte y la fortuna" at bounding box center [557, 229] width 515 height 46
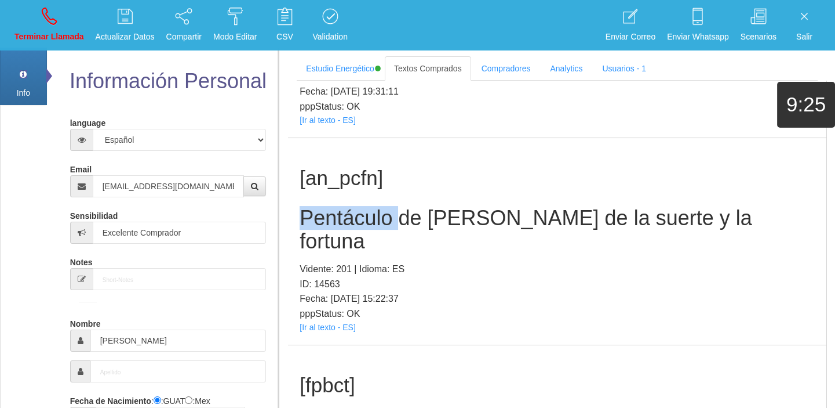
click at [366, 208] on h2 "Pentáculo de [PERSON_NAME] de la suerte y la fortuna" at bounding box center [557, 229] width 515 height 46
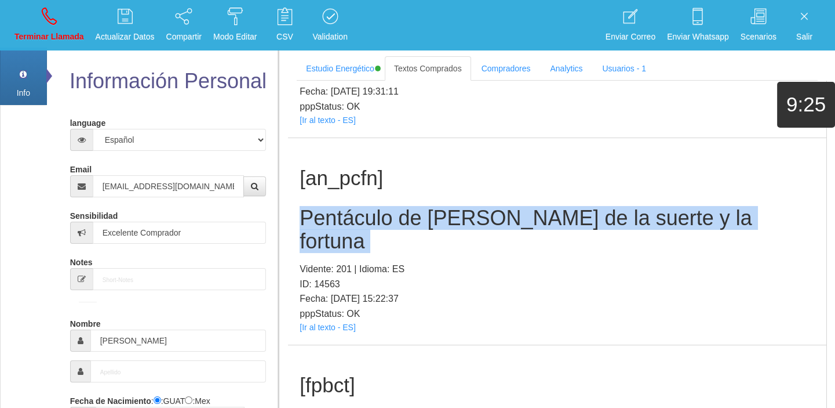
click at [366, 208] on h2 "Pentáculo de [PERSON_NAME] de la suerte y la fortuna" at bounding box center [557, 229] width 515 height 46
drag, startPoint x: 50, startPoint y: 30, endPoint x: 94, endPoint y: 100, distance: 82.8
click at [50, 31] on p "Terminar Llamada" at bounding box center [49, 36] width 70 height 13
select select "0"
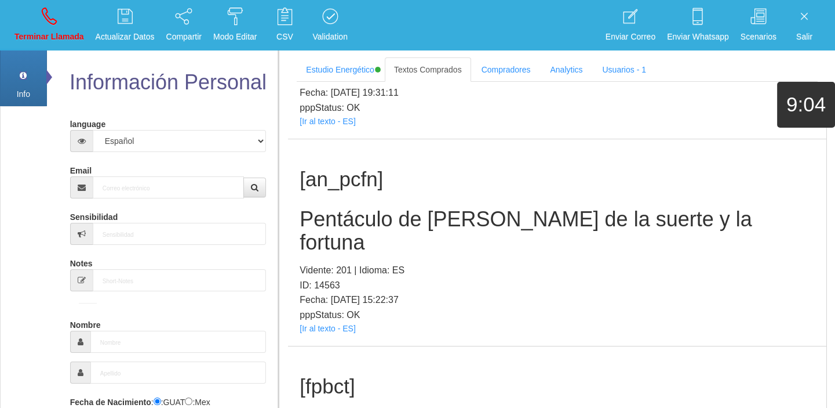
scroll to position [0, 0]
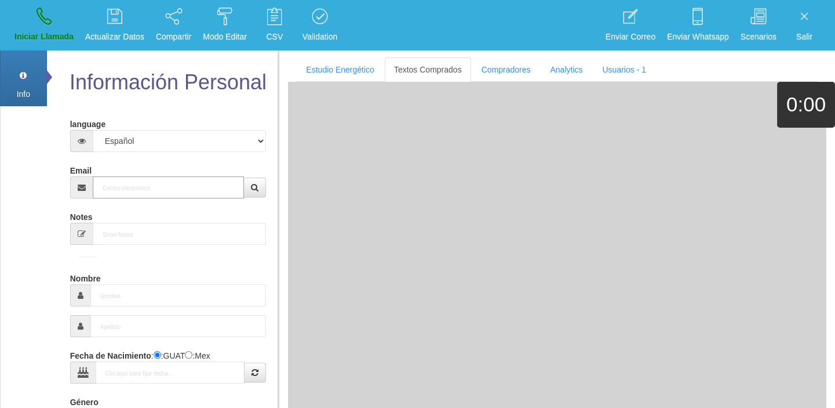
click at [136, 181] on input "Email" at bounding box center [169, 187] width 152 height 22
paste input "[EMAIL_ADDRESS][DOMAIN_NAME]"
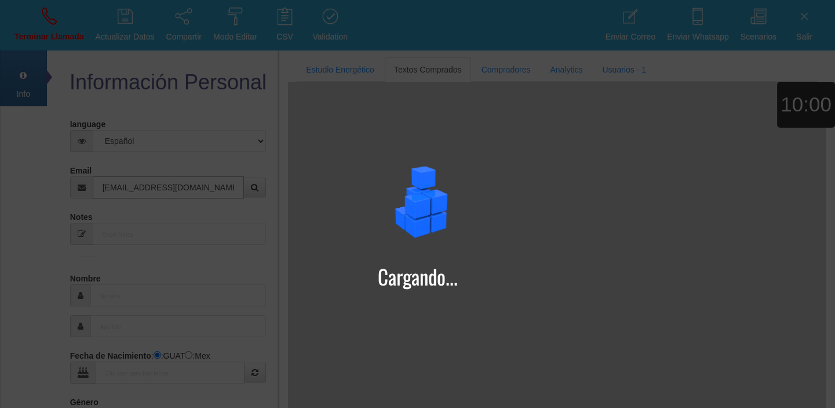
type input "[EMAIL_ADDRESS][DOMAIN_NAME]"
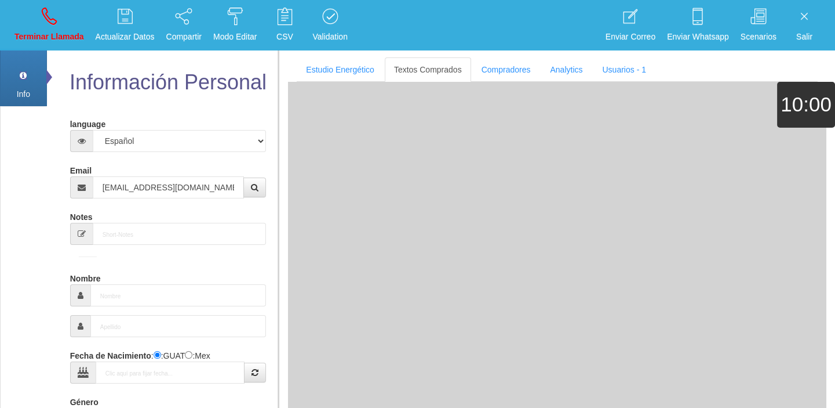
type input "[DATE]"
type input "Comprador simple"
type input "[PERSON_NAME]"
select select "2"
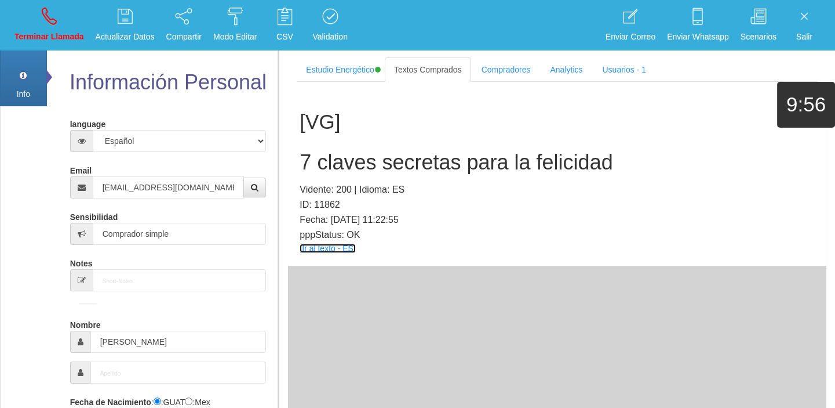
click at [336, 250] on link "[Ir al texto - ES]" at bounding box center [328, 248] width 56 height 9
click at [323, 170] on h2 "7 claves secretas para la felicidad" at bounding box center [557, 162] width 515 height 23
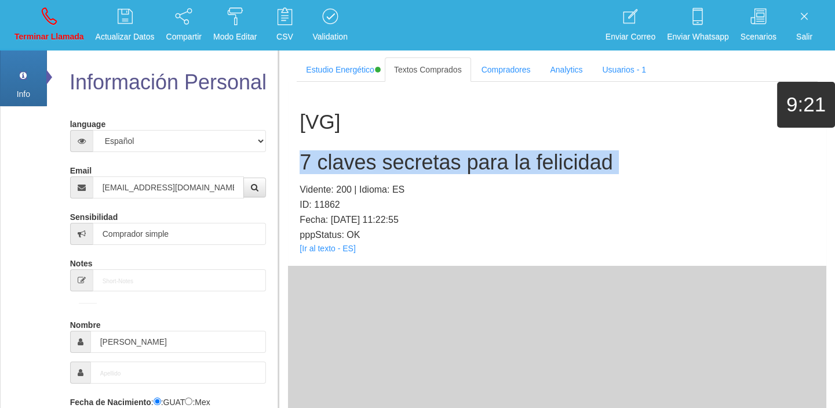
click at [323, 170] on h2 "7 claves secretas para la felicidad" at bounding box center [557, 162] width 515 height 23
click at [72, 30] on p "Terminar Llamada" at bounding box center [49, 36] width 70 height 13
select select "0"
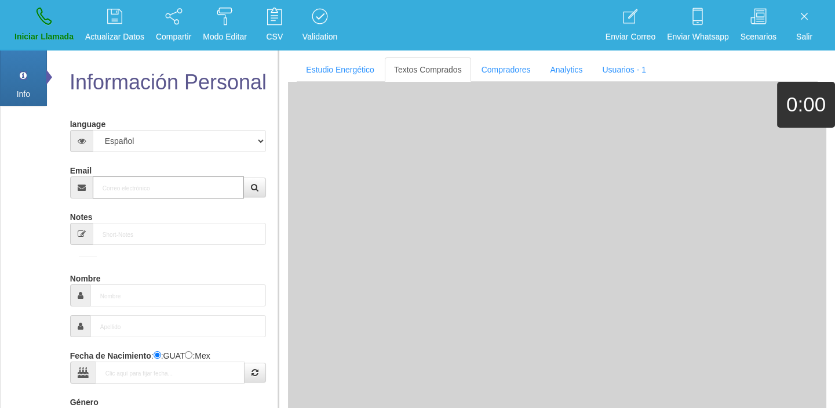
drag, startPoint x: 167, startPoint y: 179, endPoint x: 169, endPoint y: 186, distance: 7.2
click at [168, 183] on input "Email" at bounding box center [169, 187] width 152 height 22
paste input "[EMAIL_ADDRESS][DOMAIN_NAME]"
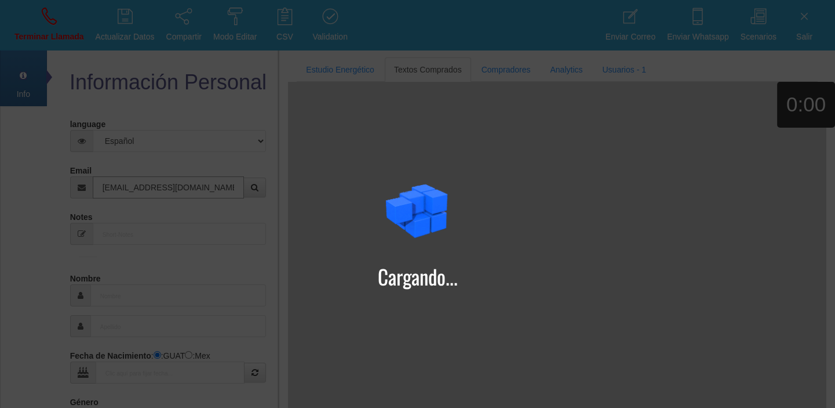
type input "[EMAIL_ADDRESS][DOMAIN_NAME]"
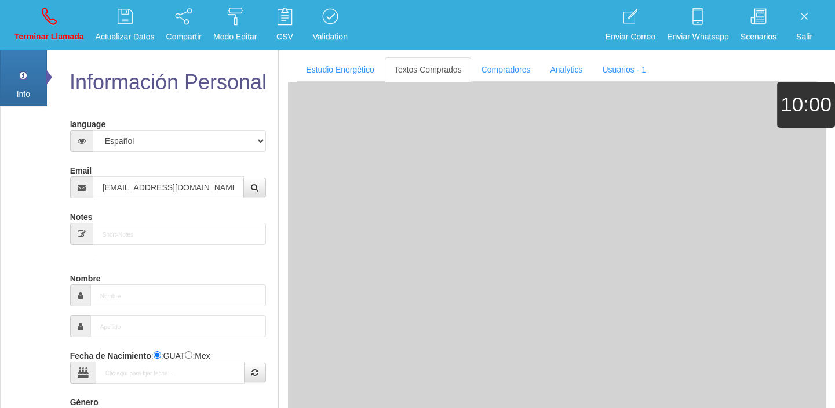
type input "1 Mayo 1977"
select select "4"
type input "Comprador simple"
type input "[PERSON_NAME]"
select select "1"
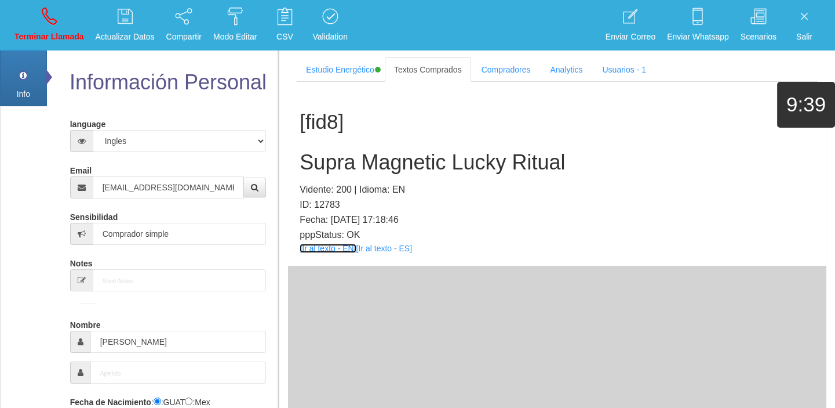
click at [325, 245] on link "[Ir al texto - EN]" at bounding box center [328, 248] width 56 height 9
click at [355, 174] on div "[fid8] Supra Magnetic Lucky Ritual Vidente: 200 | Idioma: EN ID: 12783 Fecha: […" at bounding box center [557, 174] width 539 height 184
click at [350, 159] on h2 "Supra Magnetic Lucky Ritual" at bounding box center [557, 162] width 515 height 23
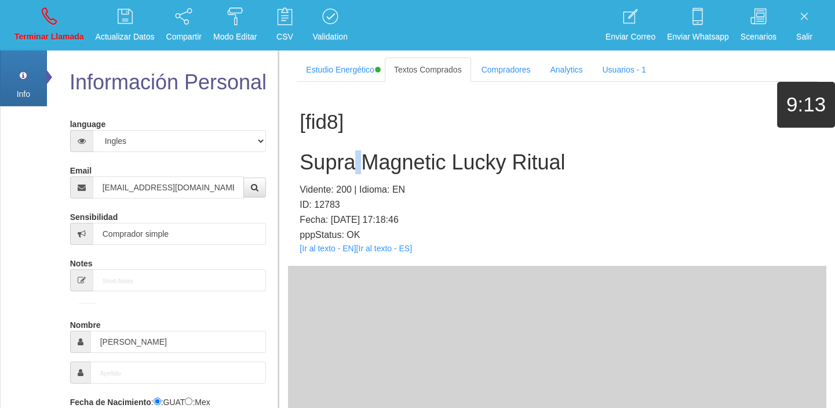
click at [350, 159] on h2 "Supra Magnetic Lucky Ritual" at bounding box center [557, 162] width 515 height 23
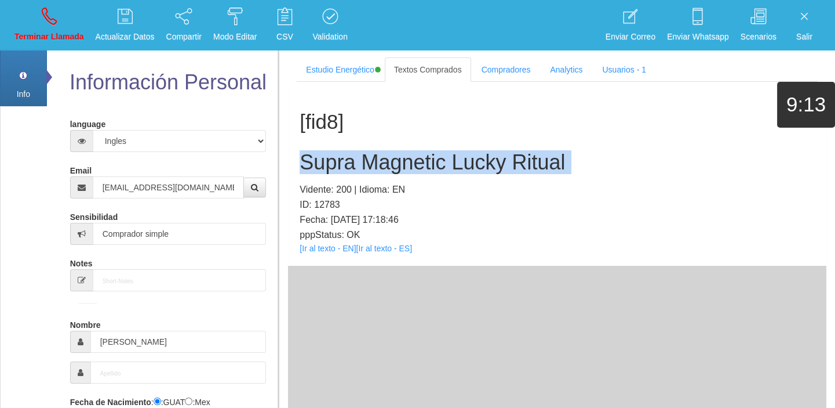
click at [350, 159] on h2 "Supra Magnetic Lucky Ritual" at bounding box center [557, 162] width 515 height 23
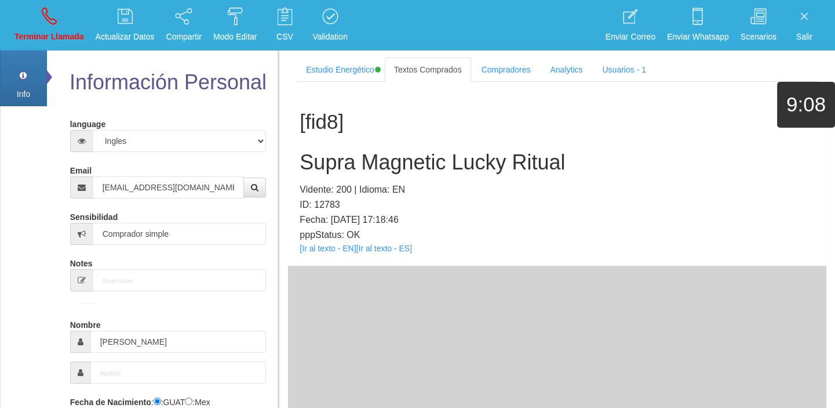
click at [355, 184] on p "Vidente: 200 | Idioma: EN" at bounding box center [557, 189] width 515 height 15
click at [351, 169] on h2 "Supra Magnetic Lucky Ritual" at bounding box center [557, 162] width 515 height 23
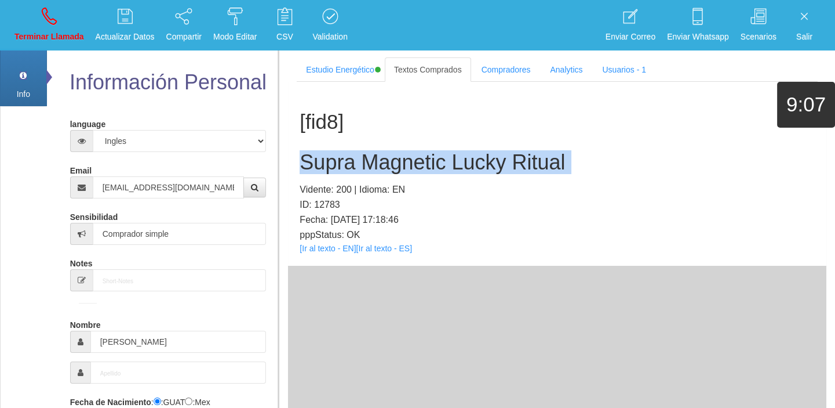
click at [351, 169] on h2 "Supra Magnetic Lucky Ritual" at bounding box center [557, 162] width 515 height 23
click at [64, 13] on link "Terminar Llamada" at bounding box center [49, 24] width 78 height 43
select select "0"
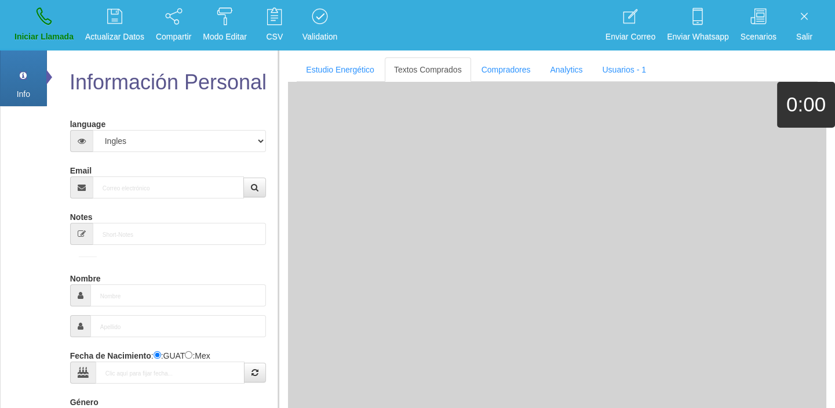
click at [155, 175] on div "Email" at bounding box center [168, 180] width 197 height 38
paste input "[PERSON_NAME][EMAIL_ADDRESS][DOMAIN_NAME]"
click at [150, 186] on input "[PERSON_NAME][EMAIL_ADDRESS][DOMAIN_NAME]" at bounding box center [169, 187] width 152 height 22
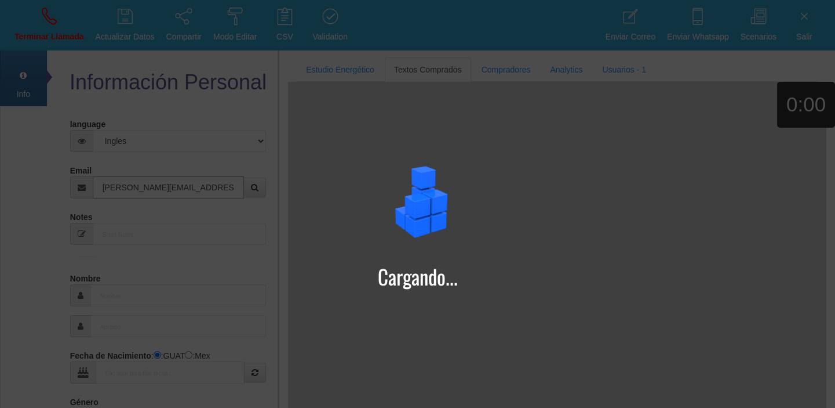
type input "[PERSON_NAME][EMAIL_ADDRESS][DOMAIN_NAME]"
type input "[DATE]"
type input "[PERSON_NAME]+petrovici"
type input "Excelente Comprador"
type input "[PERSON_NAME]"
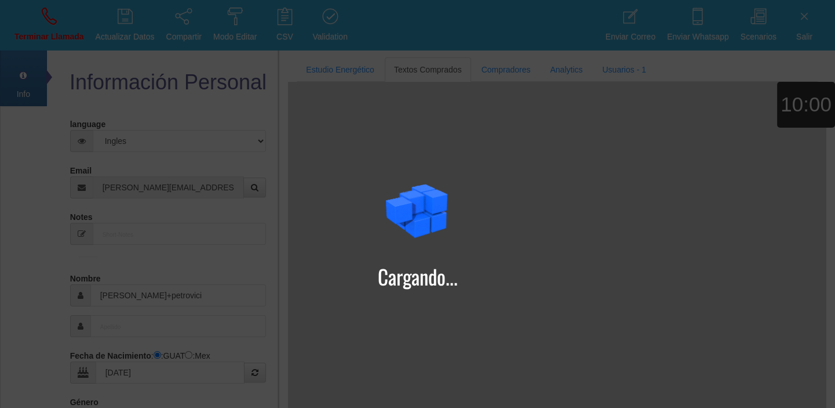
type input "petrovici"
select select "1"
type input "07401927580"
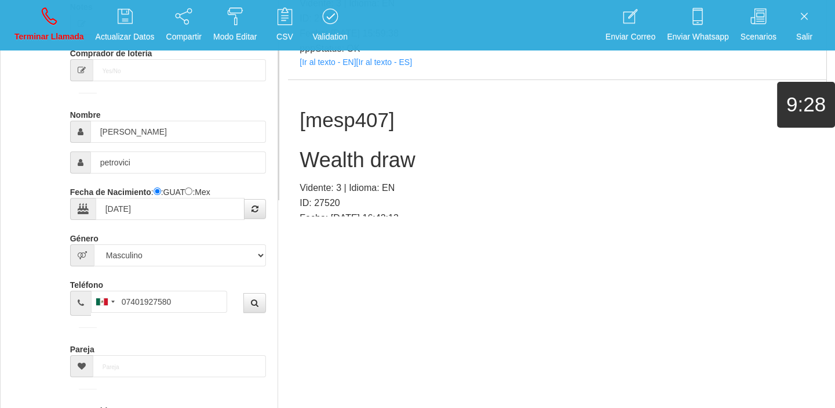
scroll to position [127043, 0]
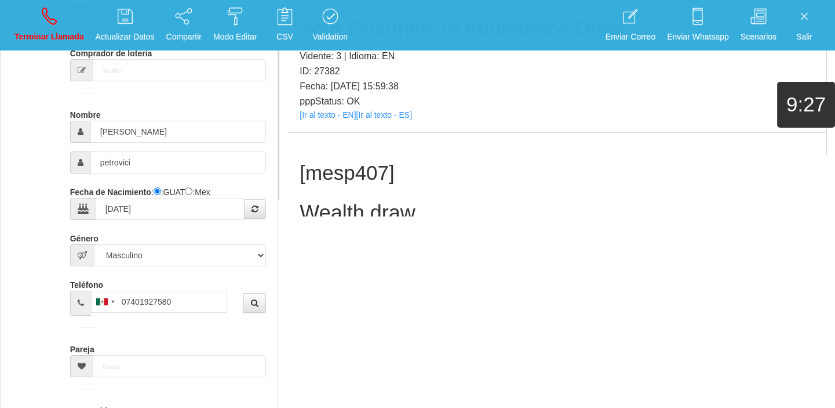
click at [330, 295] on link "[Ir al texto - EN]" at bounding box center [328, 299] width 56 height 9
click at [356, 201] on h2 "Wealth draw" at bounding box center [557, 212] width 515 height 23
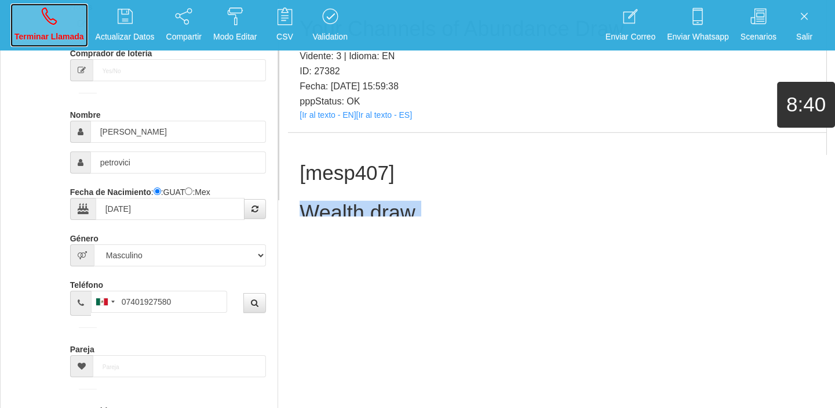
click at [63, 10] on link "Terminar Llamada" at bounding box center [49, 24] width 78 height 43
select select "0"
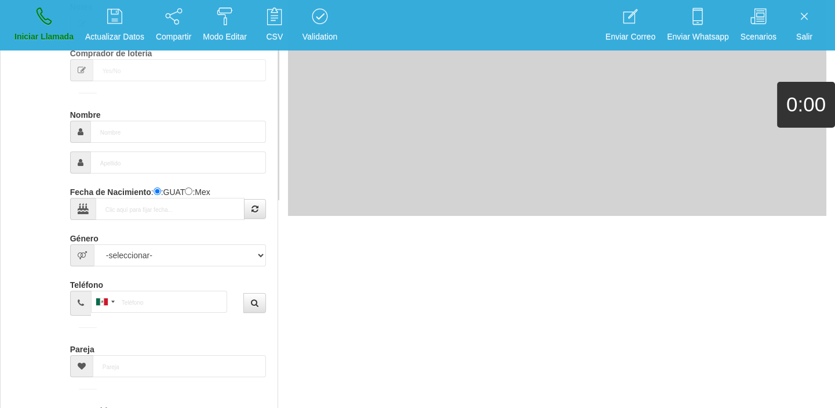
scroll to position [0, 0]
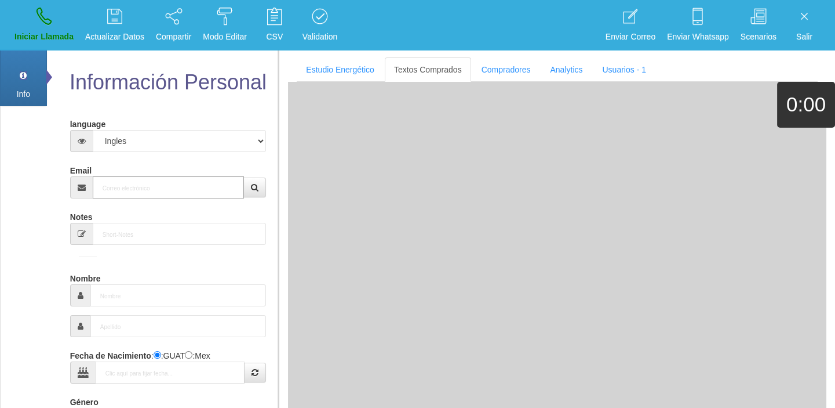
paste input "[EMAIL_ADDRESS][DOMAIN_NAME]"
click at [129, 189] on input "[EMAIL_ADDRESS][DOMAIN_NAME]" at bounding box center [169, 187] width 152 height 22
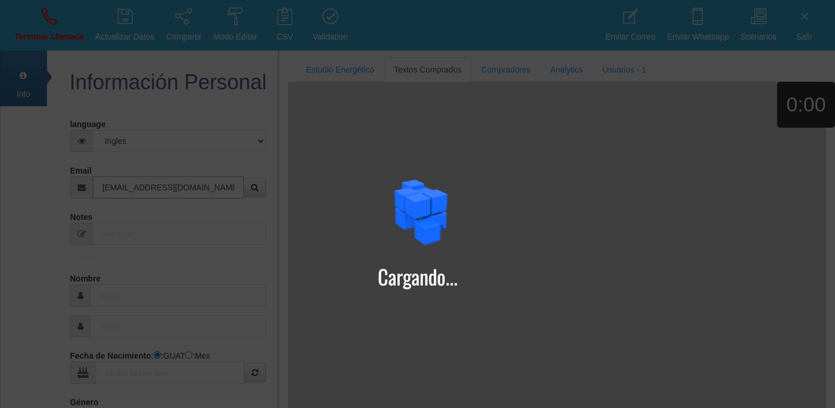
type input "[EMAIL_ADDRESS][DOMAIN_NAME]"
type input "15 Mayo 1972"
type input "[PERSON_NAME]"
select select "3"
type input "Excelente Comprador"
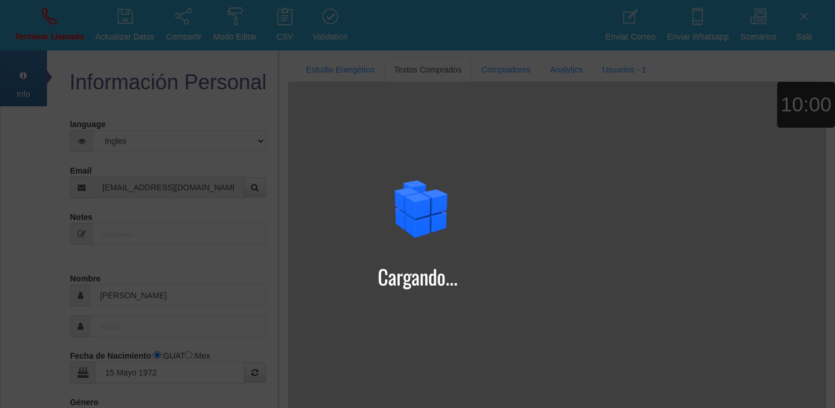
select select "1"
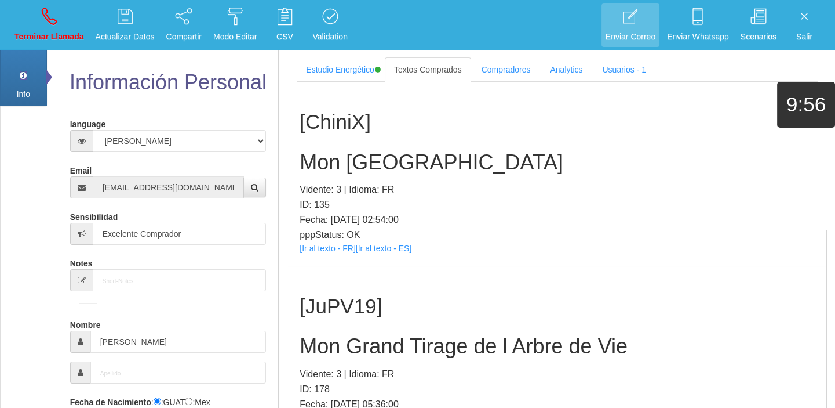
scroll to position [16172, 0]
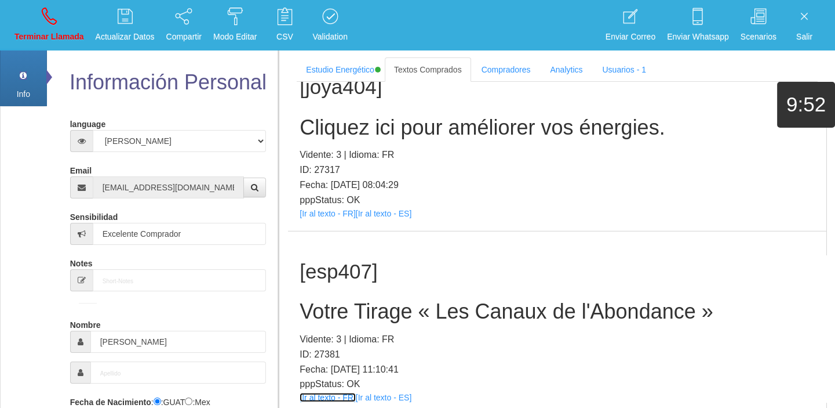
click at [319, 393] on link "[Ir al texto - FR]" at bounding box center [328, 397] width 56 height 9
click at [372, 231] on div "[esp407] Votre Tirage « Les Canaux de l'Abondance » Vidente: 3 | Idioma: FR ID:…" at bounding box center [557, 323] width 539 height 184
click at [365, 300] on h2 "Votre Tirage « Les Canaux de l'Abondance »" at bounding box center [557, 311] width 515 height 23
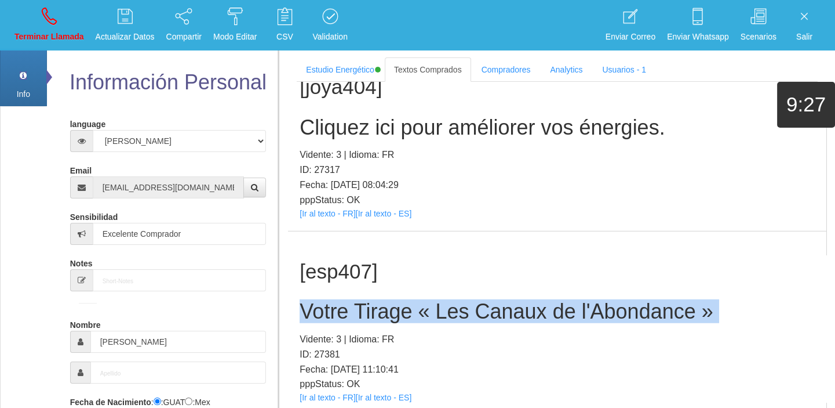
click at [365, 300] on h2 "Votre Tirage « Les Canaux de l'Abondance »" at bounding box center [557, 311] width 515 height 23
click at [63, 29] on link "Terminar Llamada" at bounding box center [49, 24] width 78 height 43
select select "0"
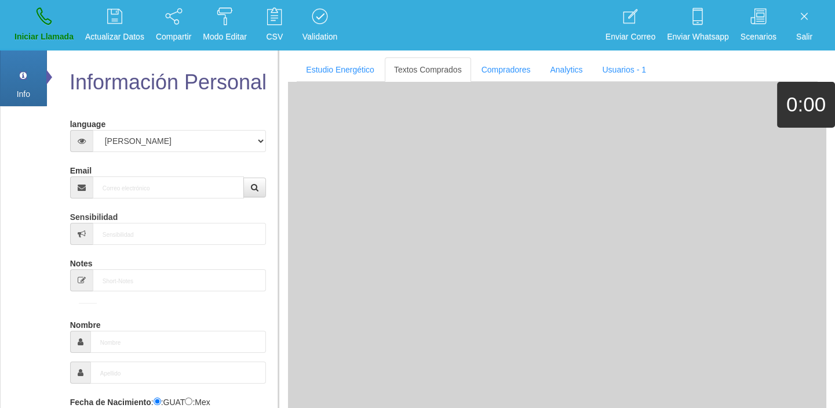
scroll to position [0, 0]
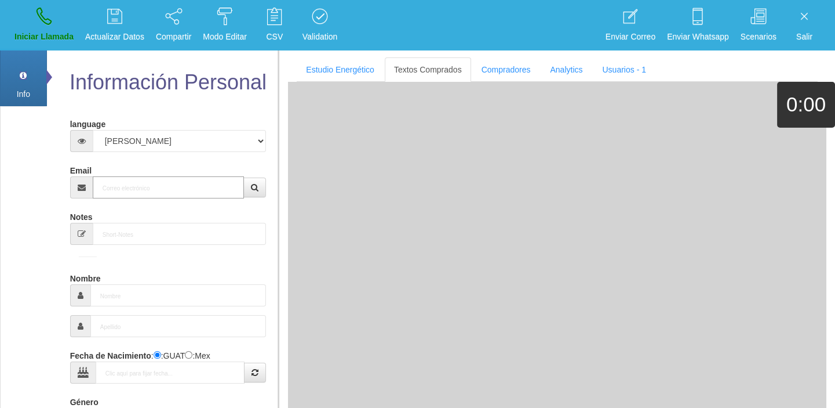
click at [150, 197] on input "Email" at bounding box center [169, 187] width 152 height 22
paste input "[EMAIL_ADDRESS][DOMAIN_NAME]"
type input "[EMAIL_ADDRESS][DOMAIN_NAME]"
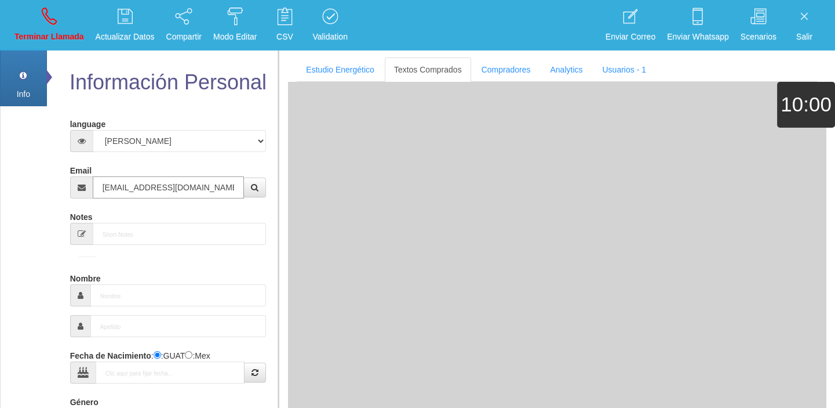
type input "13 Abr 1949"
select select "4"
type input "Comprador bajo"
type input "[PERSON_NAME]"
select select "2"
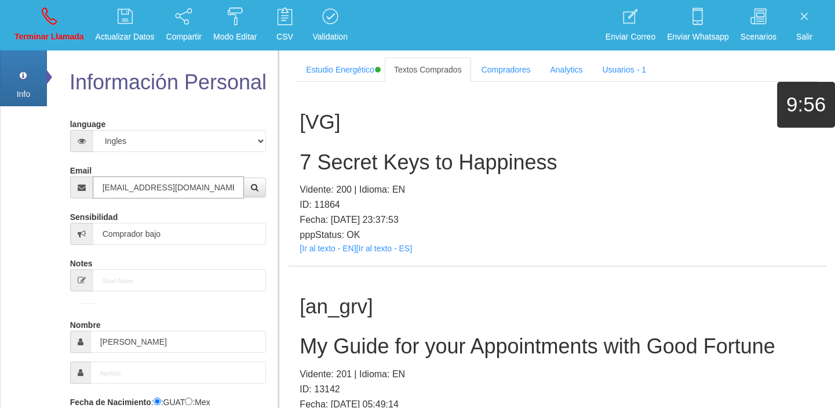
type input "[EMAIL_ADDRESS][DOMAIN_NAME]"
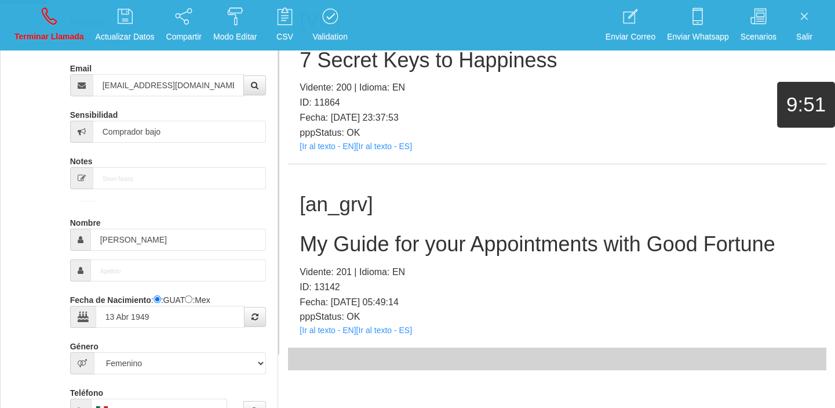
scroll to position [159, 0]
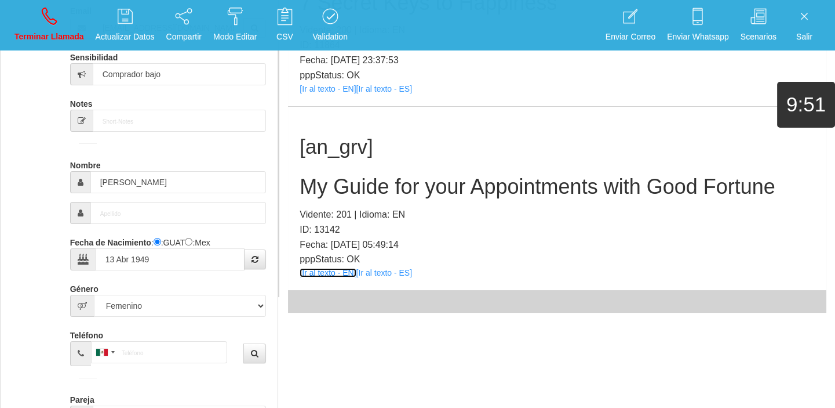
click at [320, 274] on link "[Ir al texto - EN]" at bounding box center [328, 272] width 56 height 9
click at [383, 185] on h2 "My Guide for your Appointments with Good Fortune" at bounding box center [557, 186] width 515 height 23
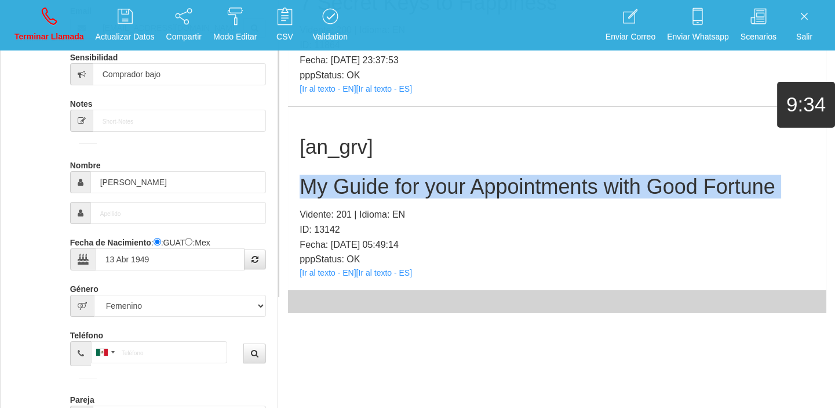
click at [383, 185] on h2 "My Guide for your Appointments with Good Fortune" at bounding box center [557, 186] width 515 height 23
click at [33, 12] on link "Terminar Llamada" at bounding box center [49, 24] width 78 height 43
select select "0"
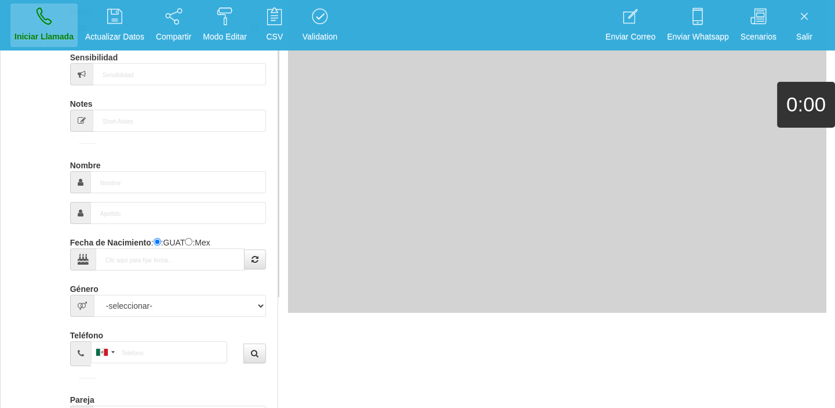
scroll to position [0, 0]
